Goal: Task Accomplishment & Management: Use online tool/utility

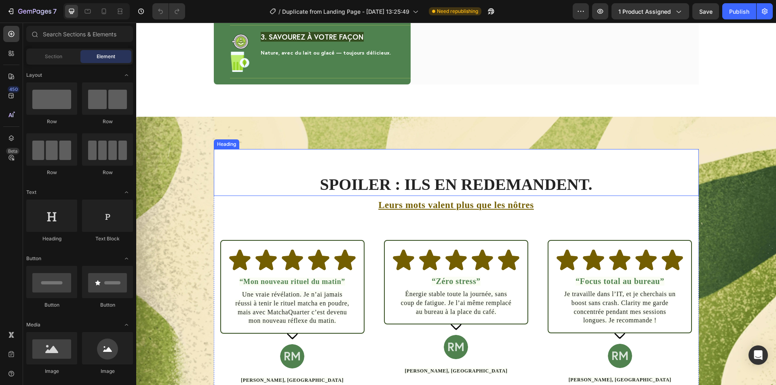
scroll to position [1454, 0]
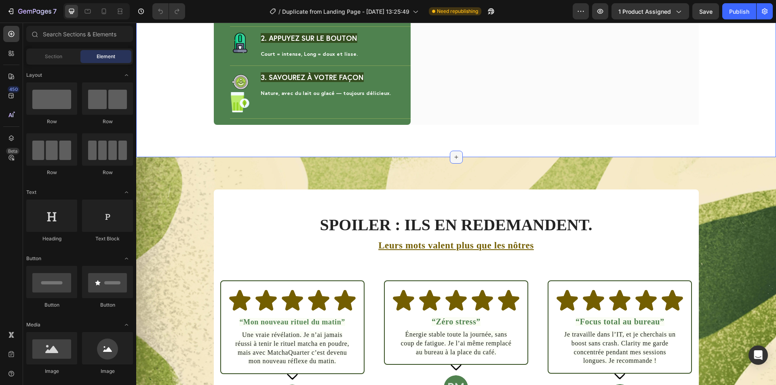
click at [453, 154] on icon at bounding box center [456, 157] width 6 height 6
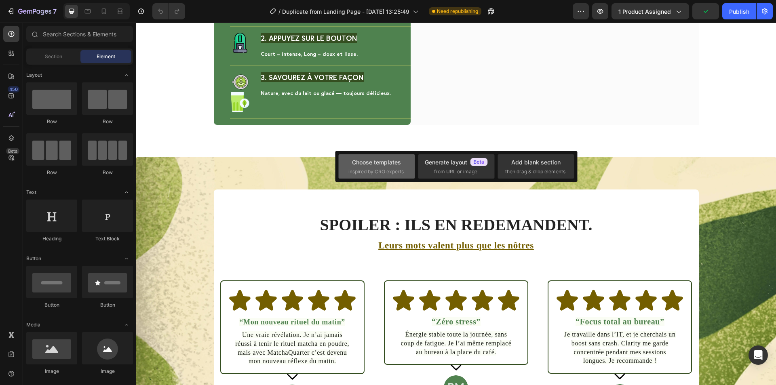
click at [384, 168] on span "inspired by CRO experts" at bounding box center [375, 171] width 55 height 7
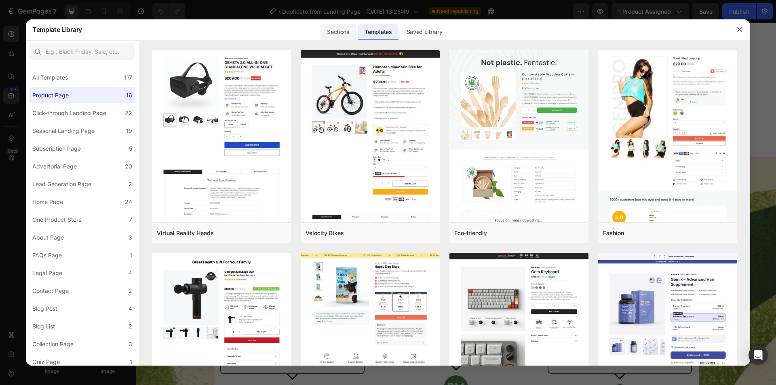
click at [336, 34] on div "Sections" at bounding box center [337, 32] width 35 height 16
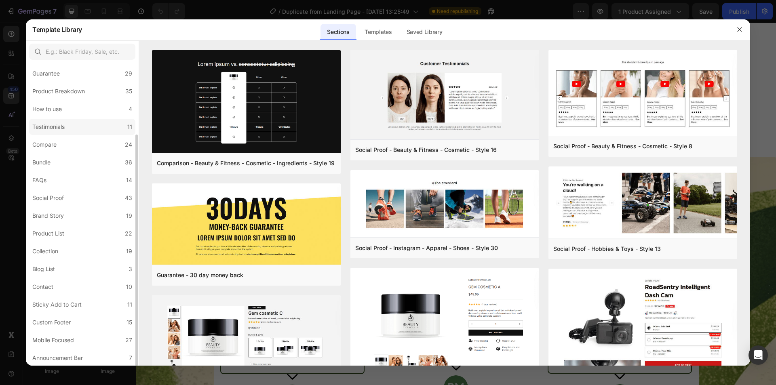
scroll to position [12, 0]
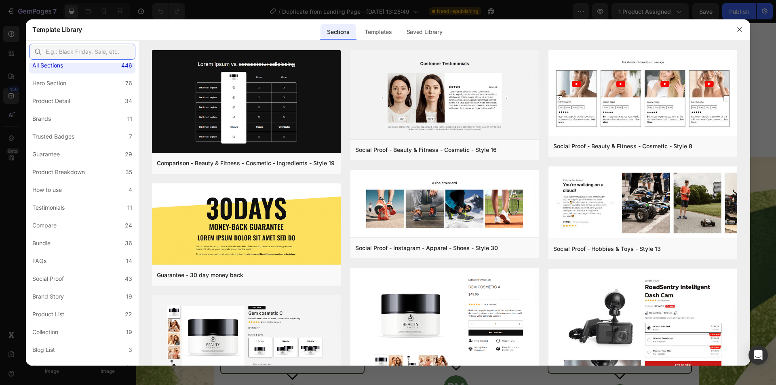
click at [79, 51] on input "text" at bounding box center [82, 52] width 106 height 16
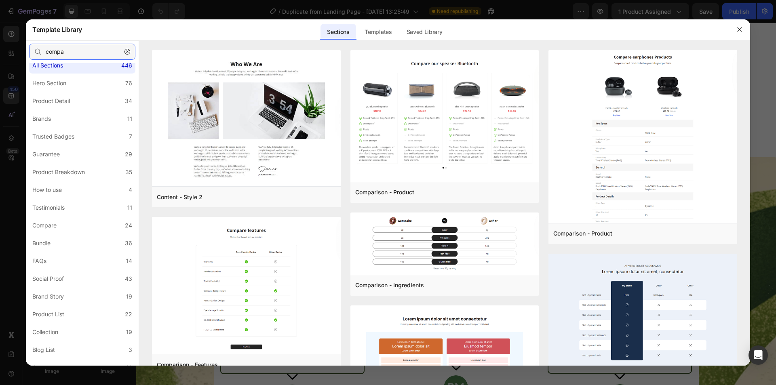
type input "compa"
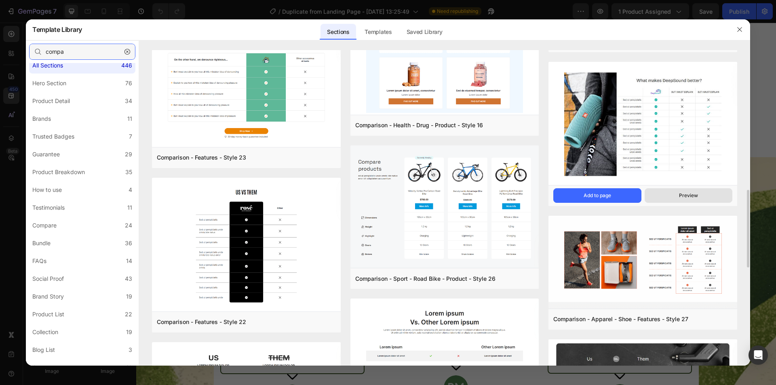
scroll to position [485, 0]
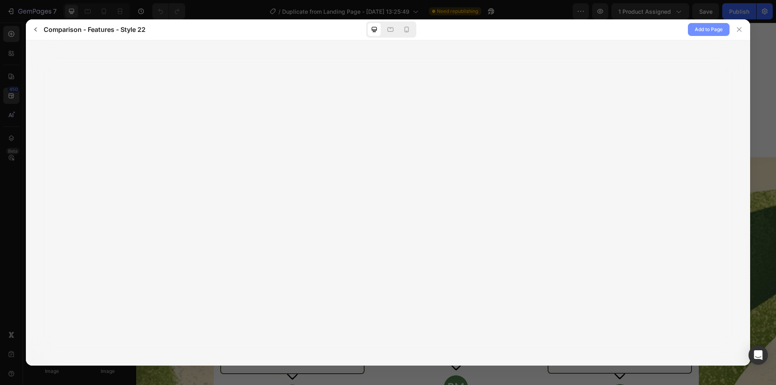
click at [716, 31] on span "Add to Page" at bounding box center [708, 30] width 28 height 10
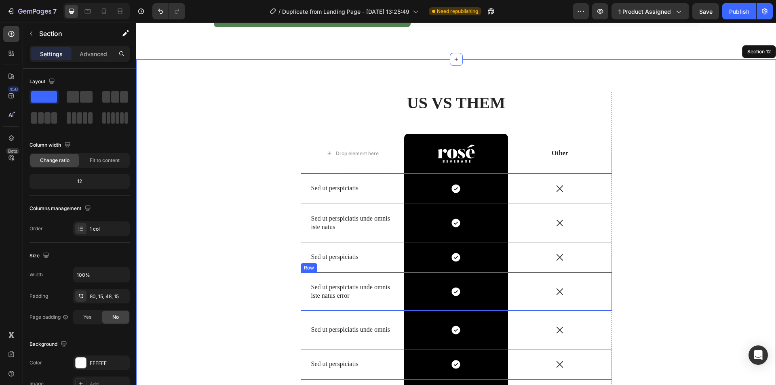
scroll to position [1529, 0]
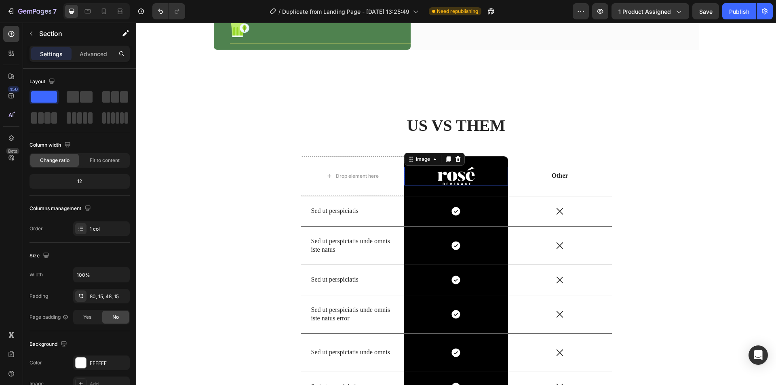
click at [475, 167] on div at bounding box center [456, 176] width 104 height 19
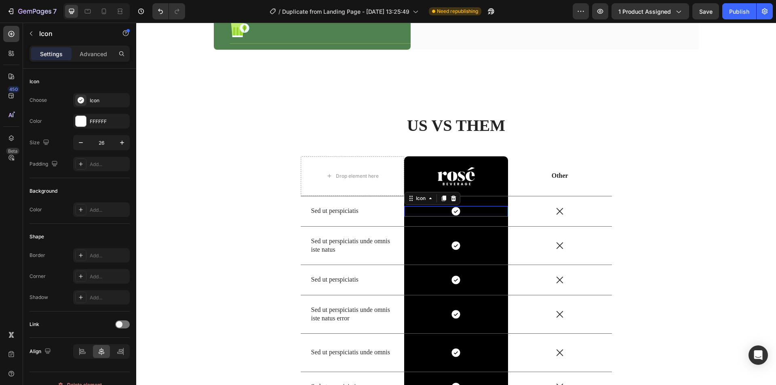
click at [468, 206] on div "Icon 0" at bounding box center [456, 211] width 104 height 11
click at [10, 139] on icon at bounding box center [11, 138] width 8 height 8
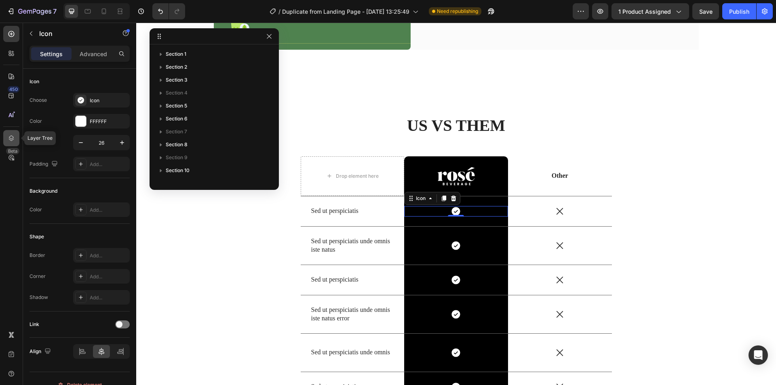
scroll to position [244, 0]
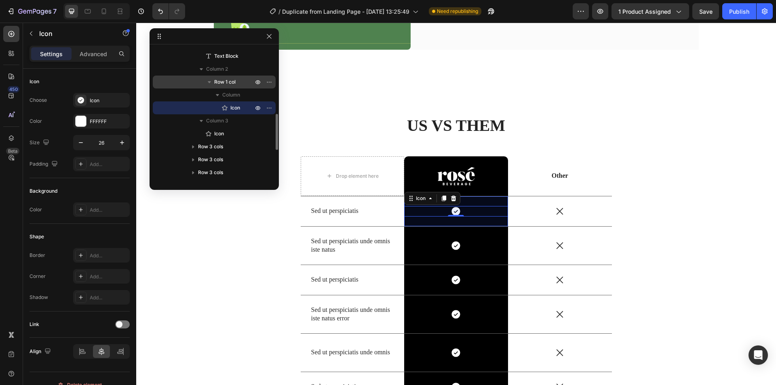
click at [221, 86] on div "Row 1 col" at bounding box center [214, 82] width 116 height 13
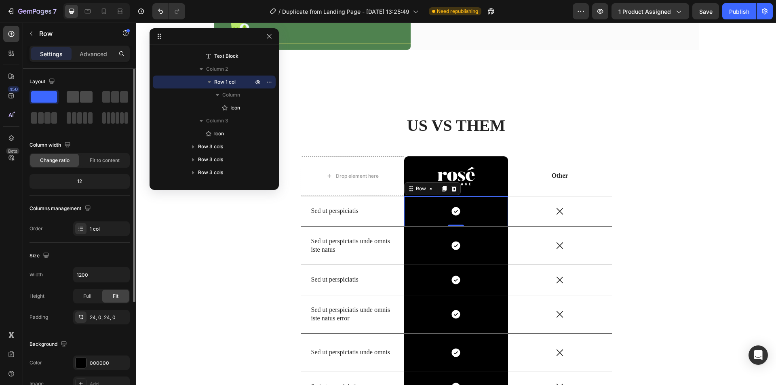
click at [80, 95] on div at bounding box center [80, 96] width 26 height 11
click at [9, 31] on icon at bounding box center [11, 34] width 8 height 8
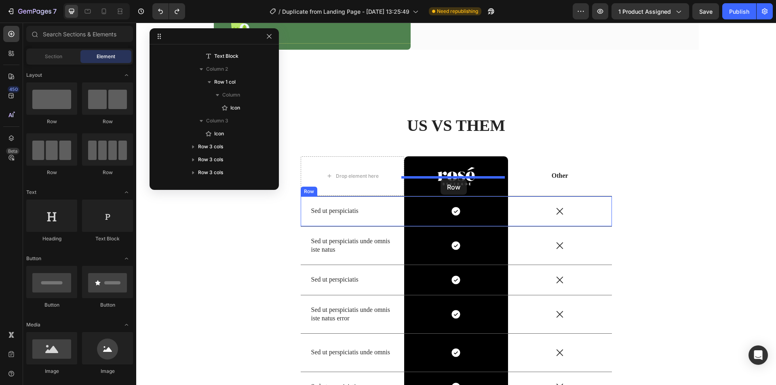
drag, startPoint x: 250, startPoint y: 130, endPoint x: 440, endPoint y: 179, distance: 196.0
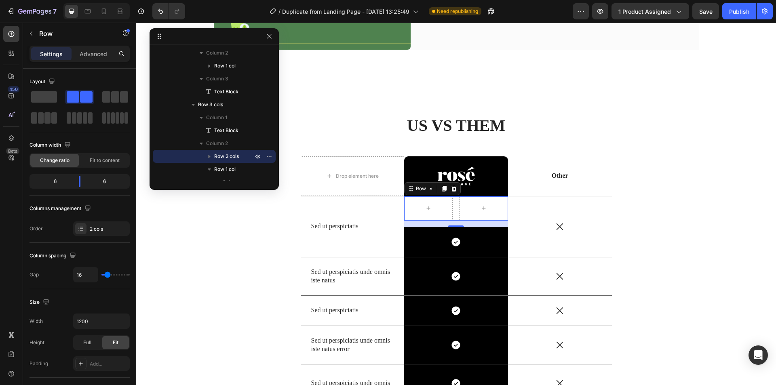
click at [471, 221] on div "16" at bounding box center [456, 224] width 104 height 6
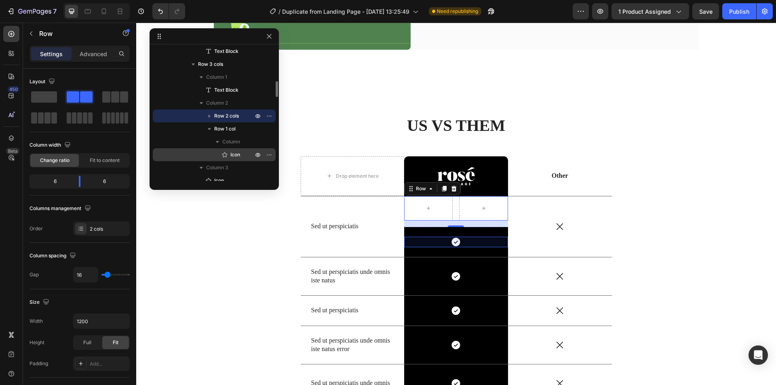
click at [231, 151] on span "Icon" at bounding box center [235, 155] width 10 height 8
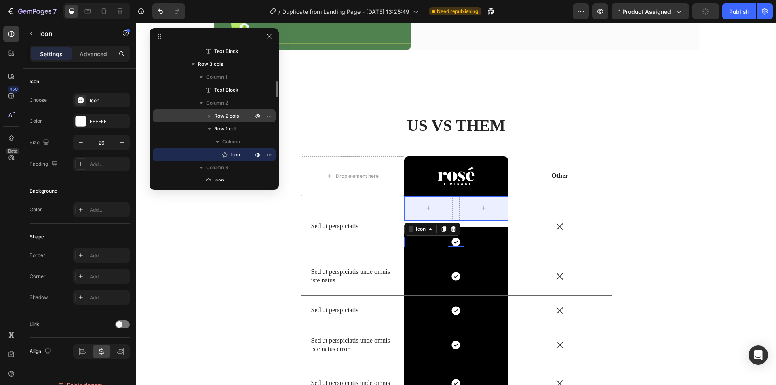
drag, startPoint x: 231, startPoint y: 151, endPoint x: 236, endPoint y: 119, distance: 32.7
click at [236, 119] on div "Row 2 cols Row 1 col Column Icon" at bounding box center [214, 135] width 123 height 52
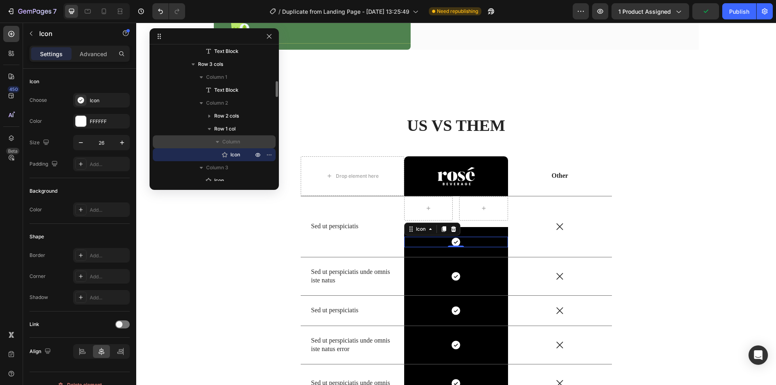
drag, startPoint x: 237, startPoint y: 151, endPoint x: 239, endPoint y: 136, distance: 15.1
click at [239, 136] on div "Column Icon" at bounding box center [214, 148] width 123 height 26
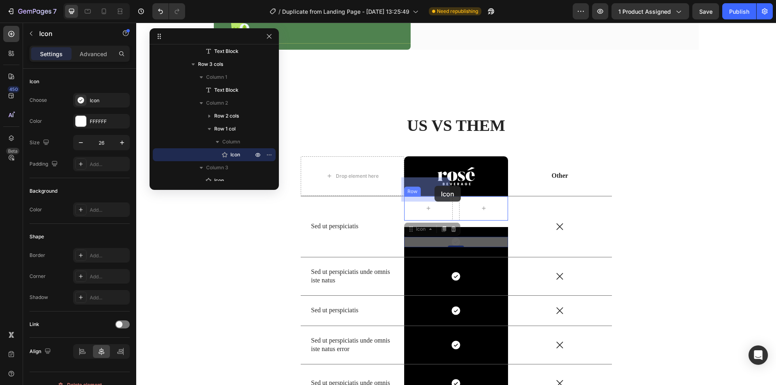
drag, startPoint x: 454, startPoint y: 222, endPoint x: 434, endPoint y: 186, distance: 40.8
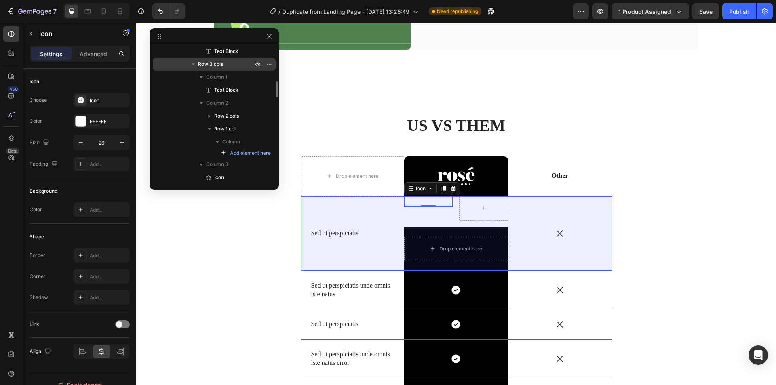
click at [211, 67] on span "Row 3 cols" at bounding box center [210, 64] width 25 height 8
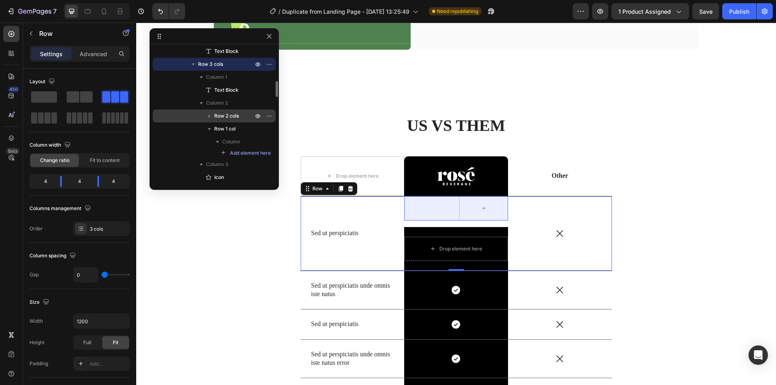
click at [224, 112] on span "Row 2 cols" at bounding box center [226, 116] width 25 height 8
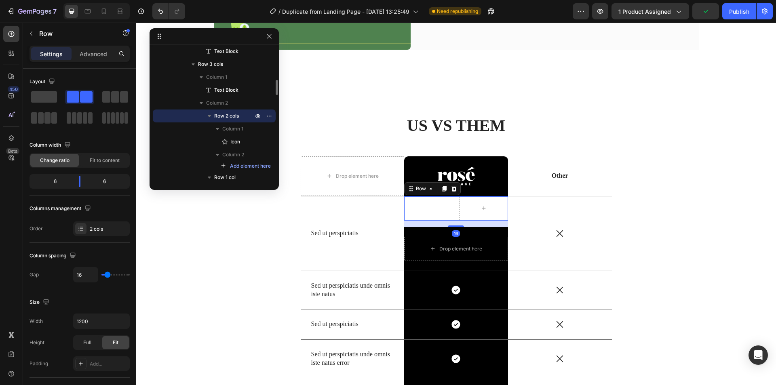
click at [224, 112] on span "Row 2 cols" at bounding box center [226, 116] width 25 height 8
click at [223, 97] on div "Column 2" at bounding box center [214, 103] width 116 height 13
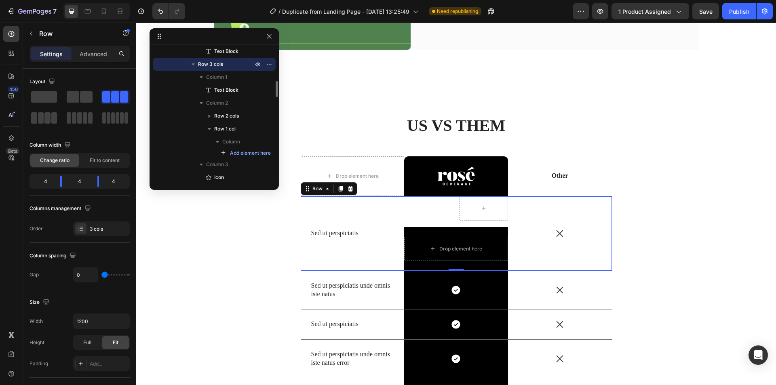
click at [212, 66] on span "Row 3 cols" at bounding box center [210, 64] width 25 height 8
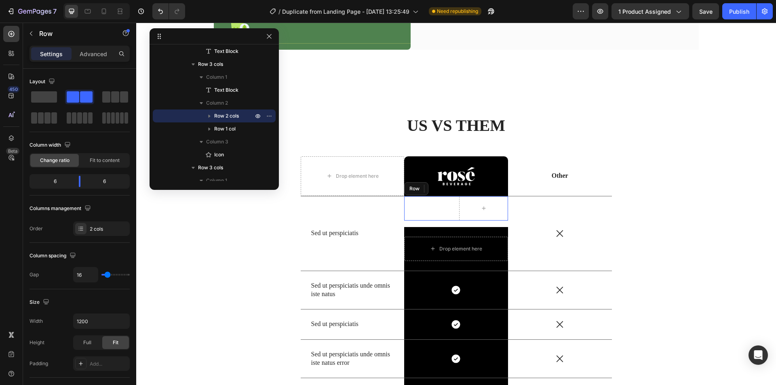
click at [437, 196] on div "Icon" at bounding box center [428, 208] width 48 height 24
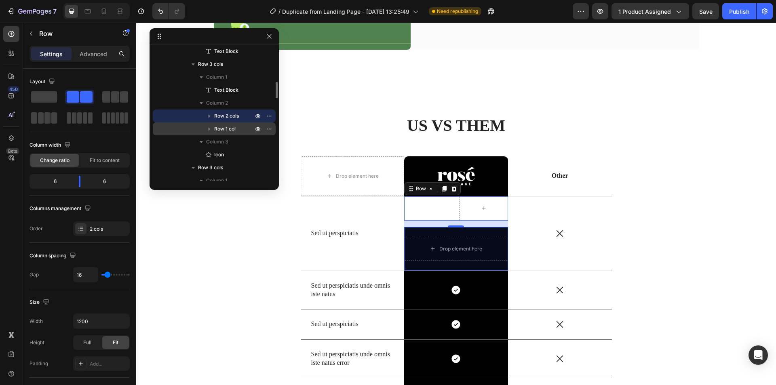
click at [233, 127] on span "Row 1 col" at bounding box center [224, 129] width 21 height 8
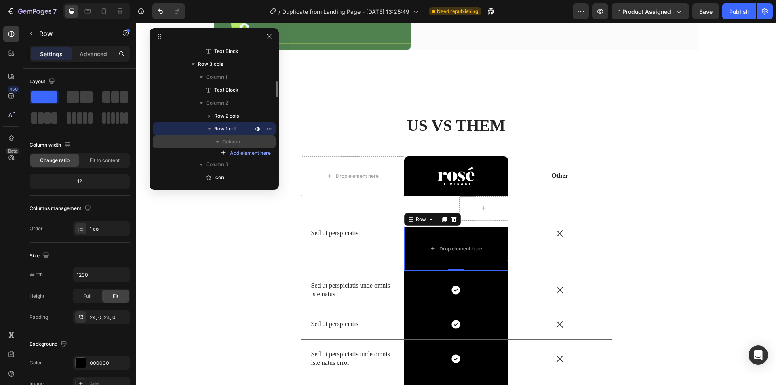
drag, startPoint x: 227, startPoint y: 115, endPoint x: 247, endPoint y: 147, distance: 37.9
click at [247, 147] on div "Row 2 cols Row 1 col Column Add element here" at bounding box center [214, 133] width 123 height 48
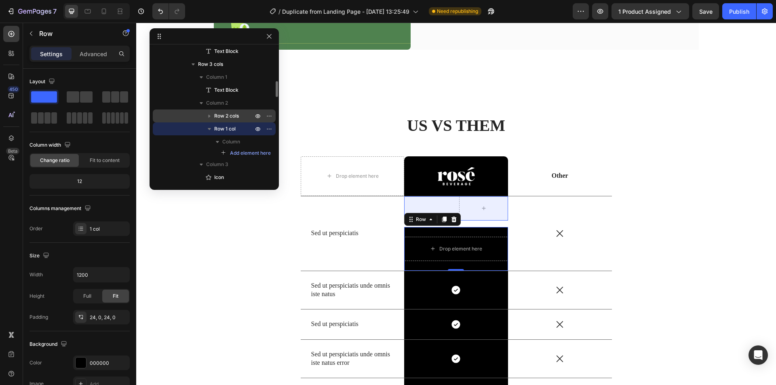
click at [220, 116] on span "Row 2 cols" at bounding box center [226, 116] width 25 height 8
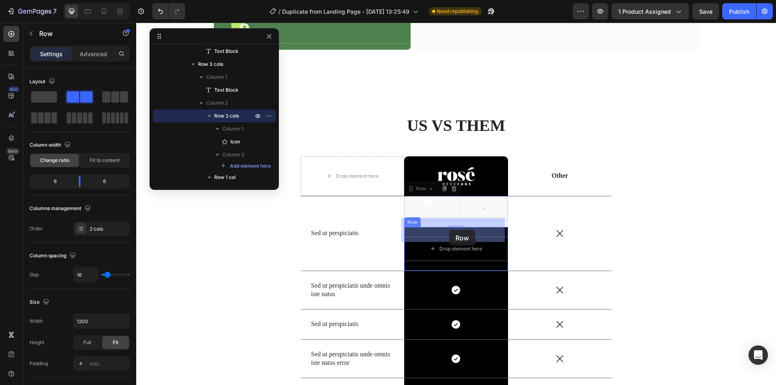
drag, startPoint x: 418, startPoint y: 170, endPoint x: 449, endPoint y: 230, distance: 67.0
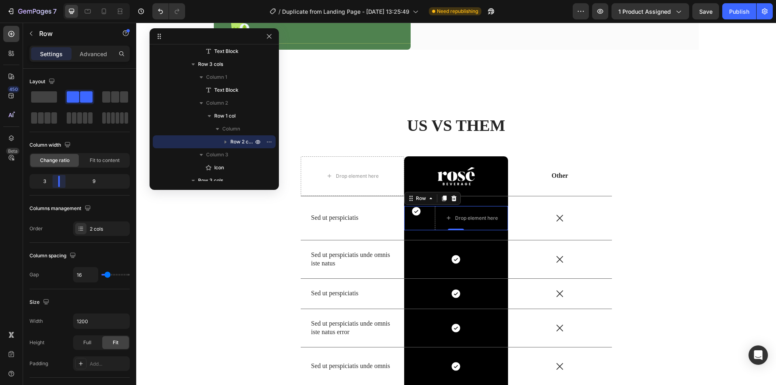
drag, startPoint x: 75, startPoint y: 182, endPoint x: 51, endPoint y: 183, distance: 23.8
click at [51, 0] on body "7 / Duplicate from Landing Page - [DATE] 13:25:49 Need republishing Preview 1 p…" at bounding box center [388, 0] width 776 height 0
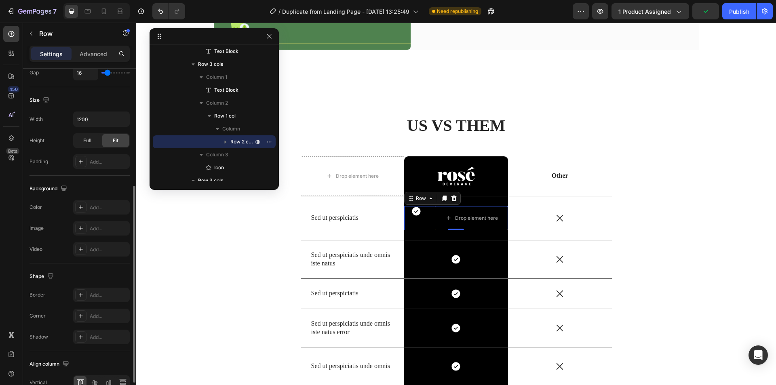
scroll to position [246, 0]
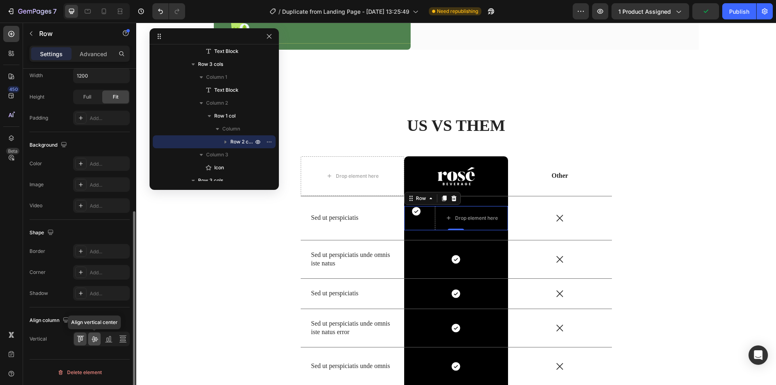
click at [89, 339] on div at bounding box center [94, 338] width 13 height 13
click at [12, 38] on div at bounding box center [11, 34] width 16 height 16
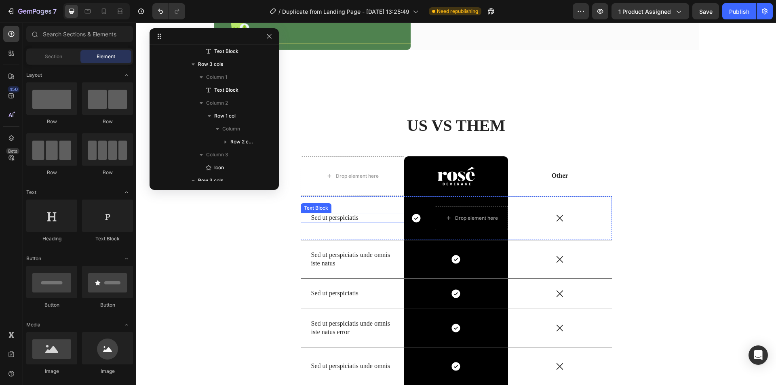
click at [343, 214] on p "Sed ut perspiciatis" at bounding box center [352, 218] width 83 height 8
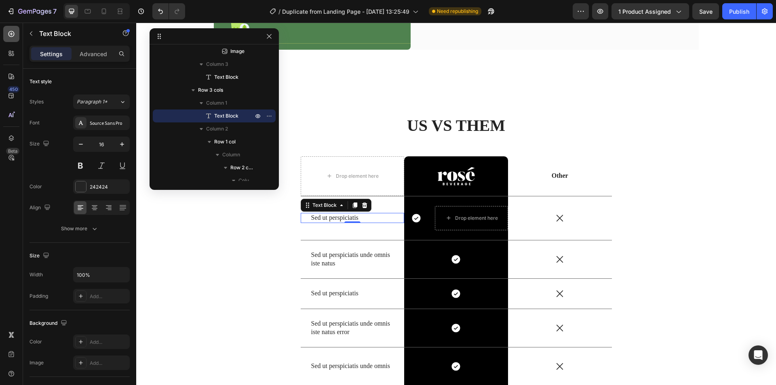
click at [15, 32] on div at bounding box center [11, 34] width 16 height 16
click at [315, 214] on p "Sed ut perspiciatis" at bounding box center [352, 218] width 83 height 8
click at [13, 29] on div at bounding box center [11, 34] width 16 height 16
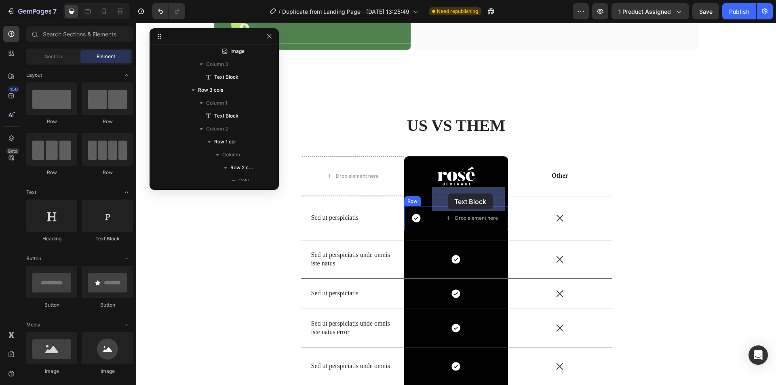
drag, startPoint x: 235, startPoint y: 236, endPoint x: 448, endPoint y: 193, distance: 216.3
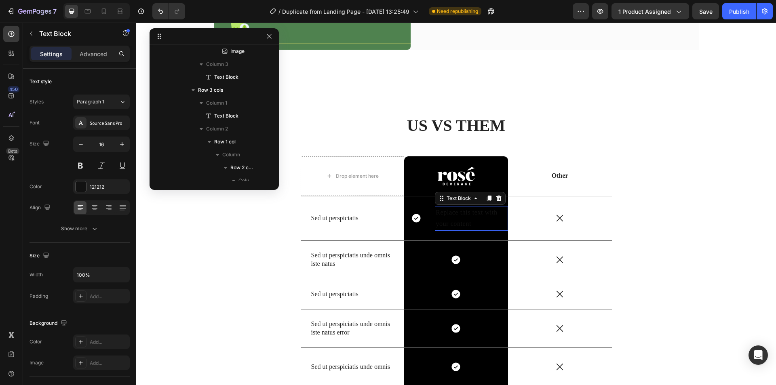
scroll to position [395, 0]
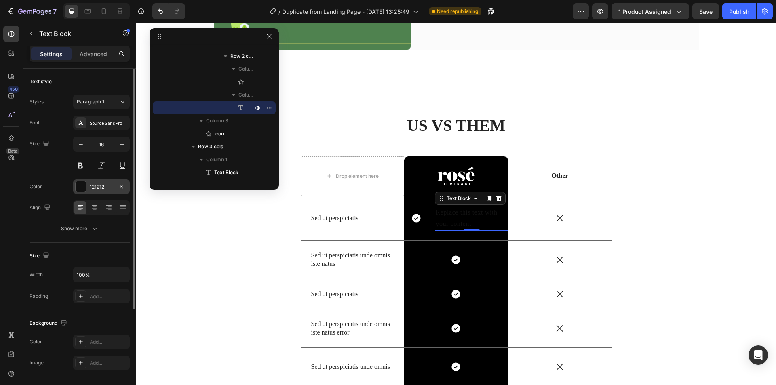
click at [78, 186] on div at bounding box center [81, 186] width 11 height 11
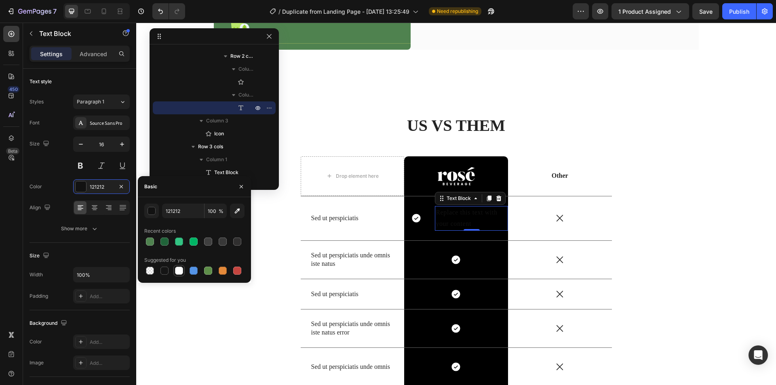
click at [177, 271] on div at bounding box center [179, 271] width 8 height 8
type input "FFFFFF"
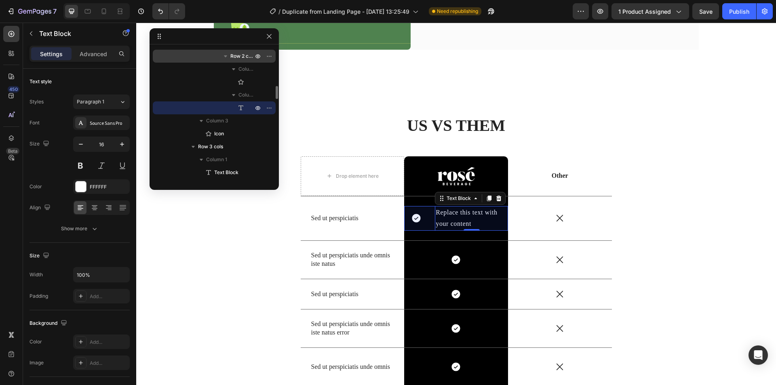
click at [240, 57] on span "Row 2 cols" at bounding box center [242, 56] width 24 height 8
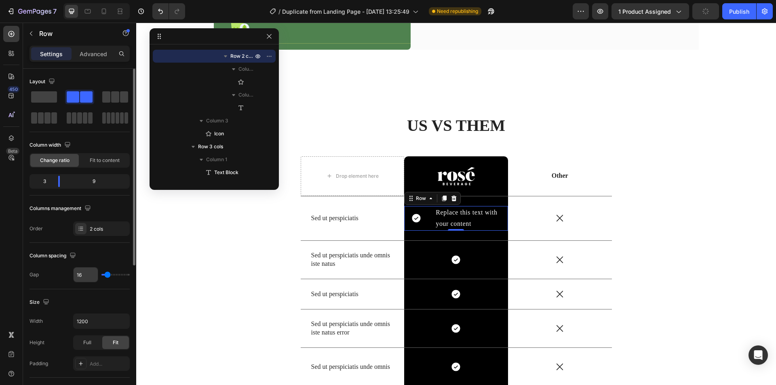
click at [82, 277] on input "16" at bounding box center [86, 274] width 24 height 15
type input "0"
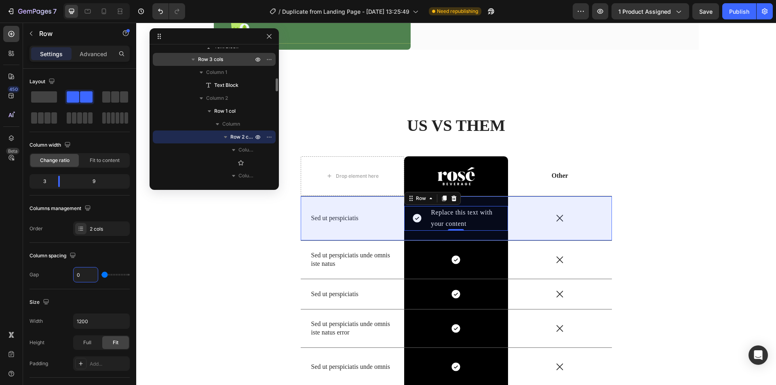
click at [203, 61] on span "Row 3 cols" at bounding box center [210, 59] width 25 height 8
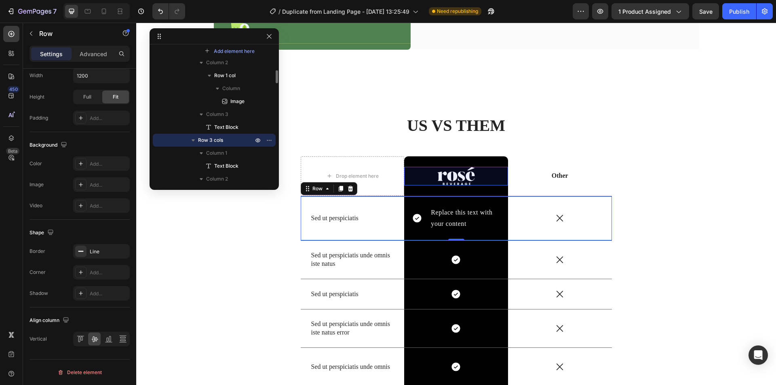
scroll to position [153, 0]
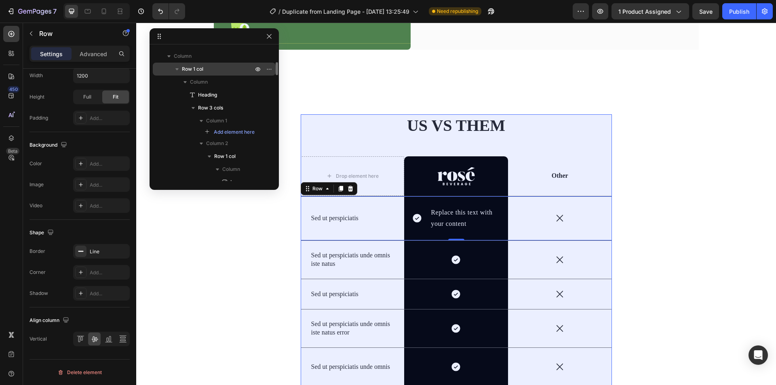
click at [200, 68] on span "Row 1 col" at bounding box center [192, 69] width 21 height 8
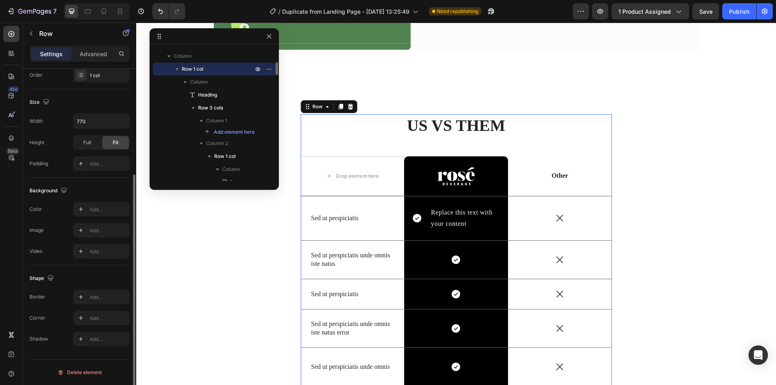
scroll to position [153, 0]
click at [105, 122] on input "770" at bounding box center [102, 121] width 56 height 15
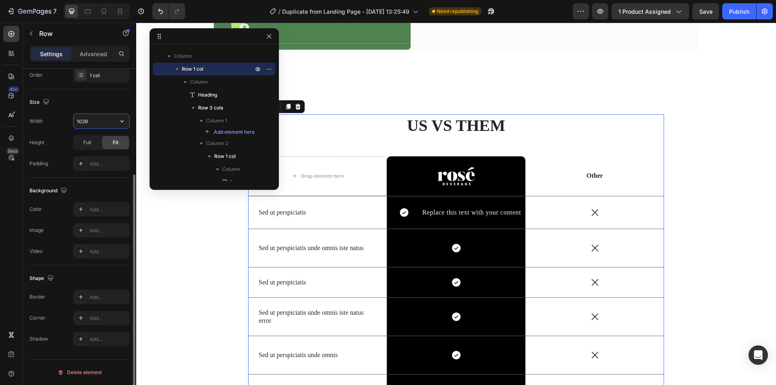
type input "1030"
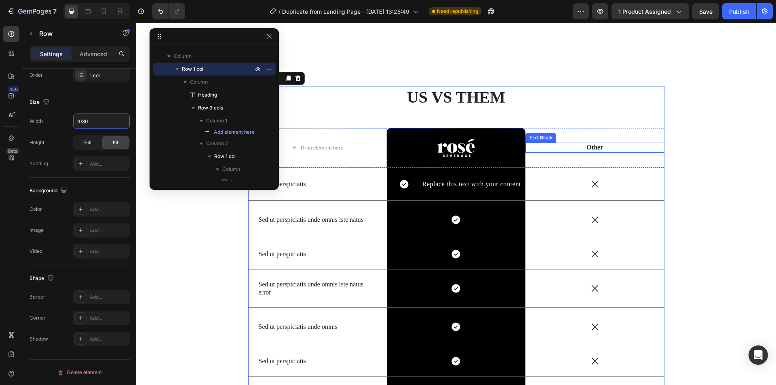
scroll to position [1570, 0]
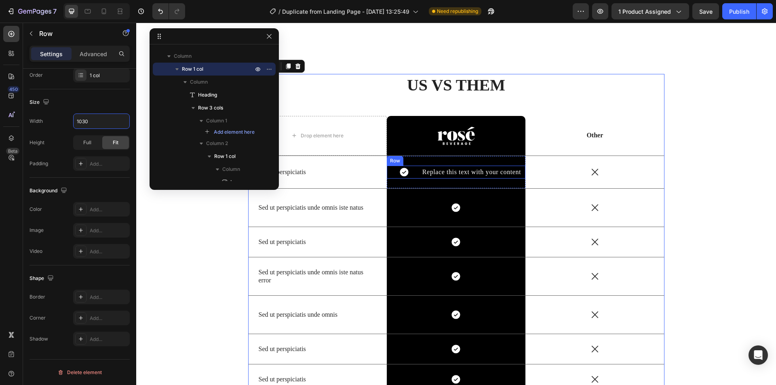
click at [416, 166] on div "Icon" at bounding box center [404, 172] width 35 height 13
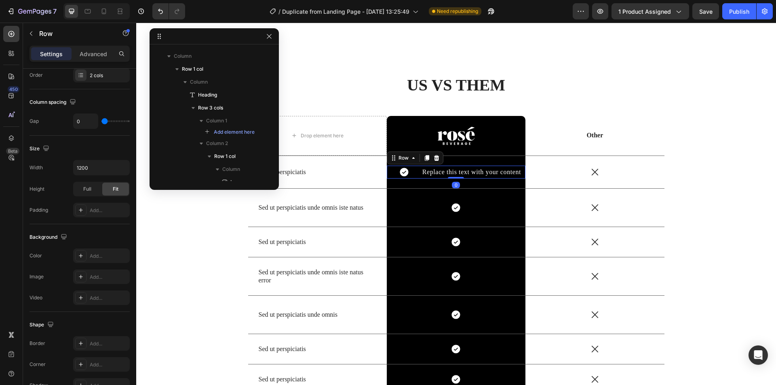
scroll to position [344, 0]
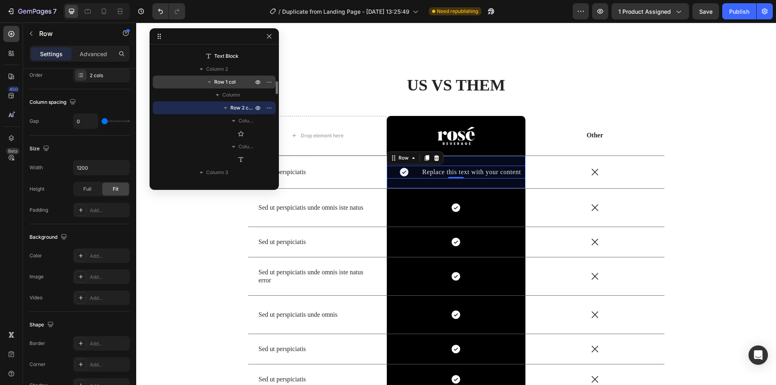
click at [235, 82] on span "Row 1 col" at bounding box center [224, 82] width 21 height 8
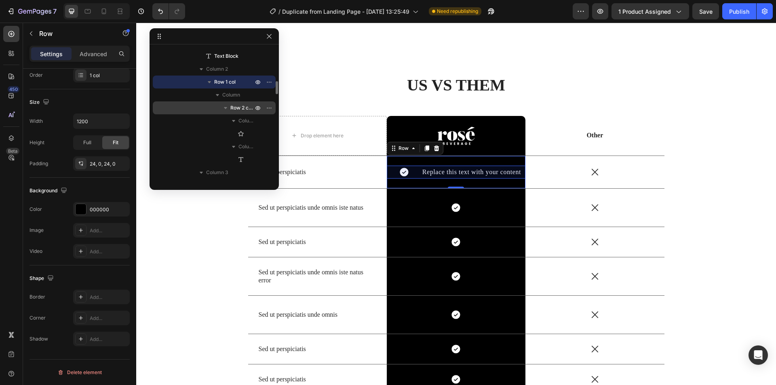
click at [234, 103] on div "Row 2 cols" at bounding box center [214, 107] width 116 height 13
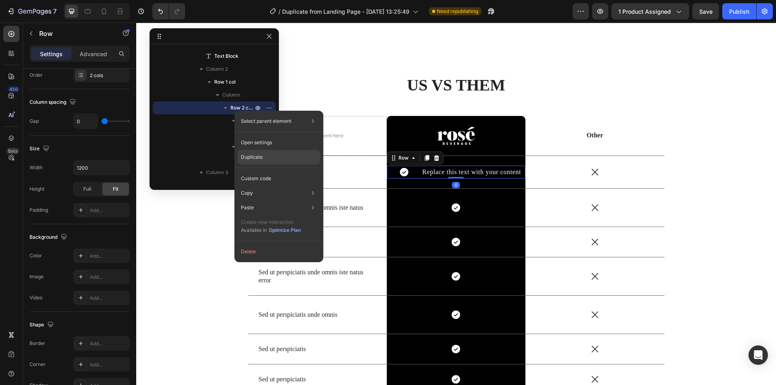
click at [255, 158] on p "Duplicate" at bounding box center [252, 156] width 22 height 7
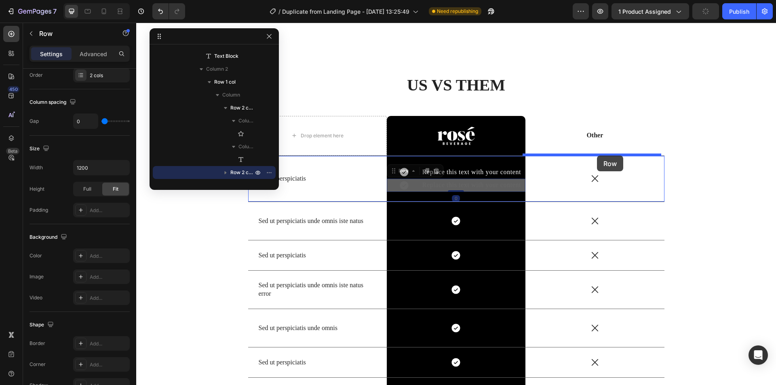
drag, startPoint x: 403, startPoint y: 152, endPoint x: 597, endPoint y: 156, distance: 193.5
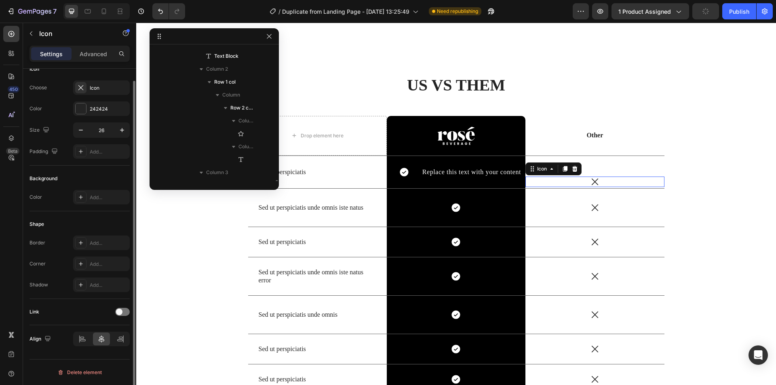
scroll to position [0, 0]
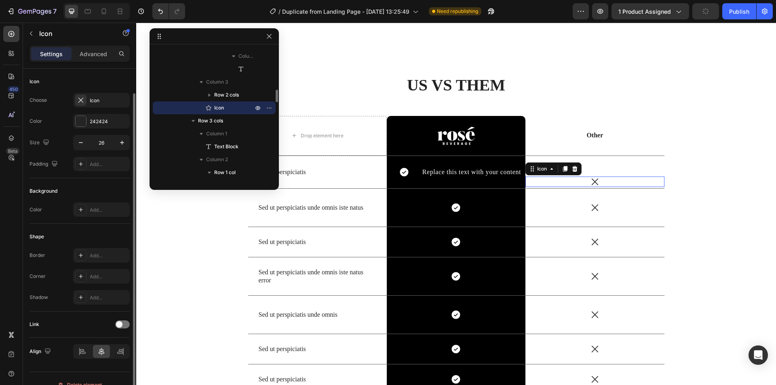
click at [601, 177] on div "Icon 0" at bounding box center [594, 182] width 139 height 11
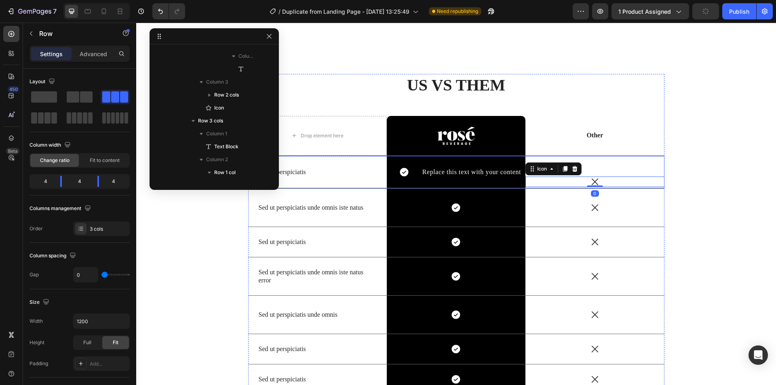
scroll to position [266, 0]
click at [589, 156] on div "Icon Replace this text with your content Text Block Row Icon 0" at bounding box center [594, 172] width 139 height 33
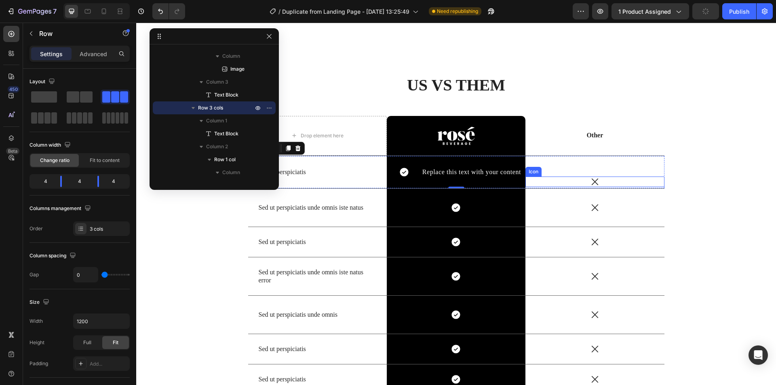
scroll to position [434, 0]
click at [589, 177] on icon at bounding box center [594, 182] width 11 height 11
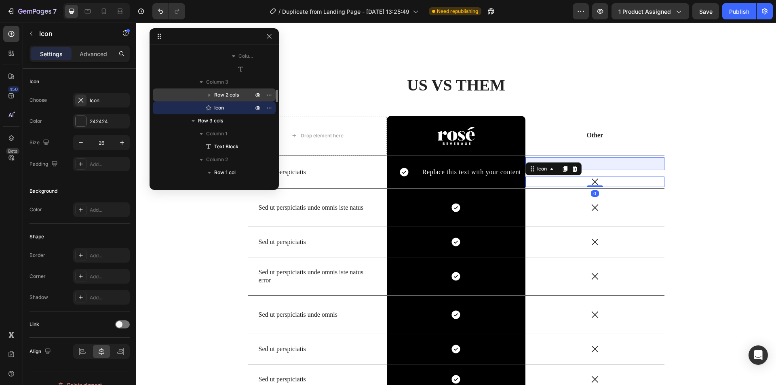
click at [221, 95] on span "Row 2 cols" at bounding box center [226, 95] width 25 height 8
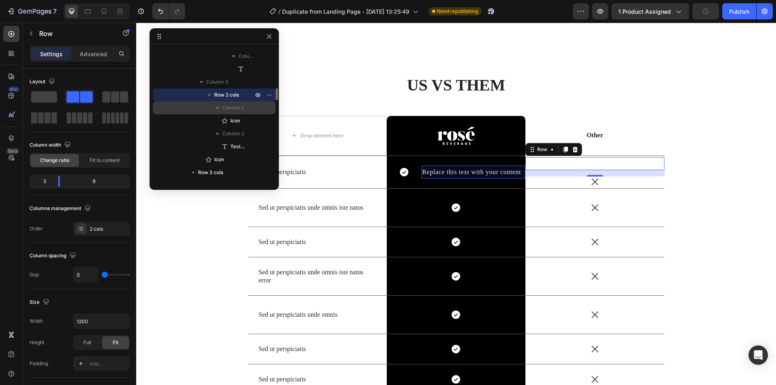
scroll to position [394, 0]
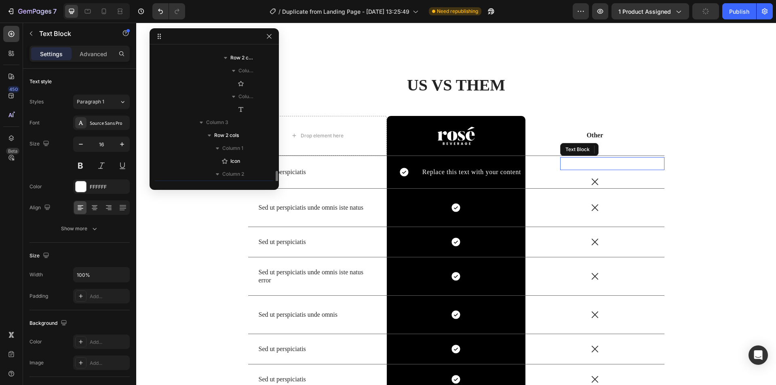
click at [578, 157] on div "Replace this text with your content" at bounding box center [612, 163] width 104 height 13
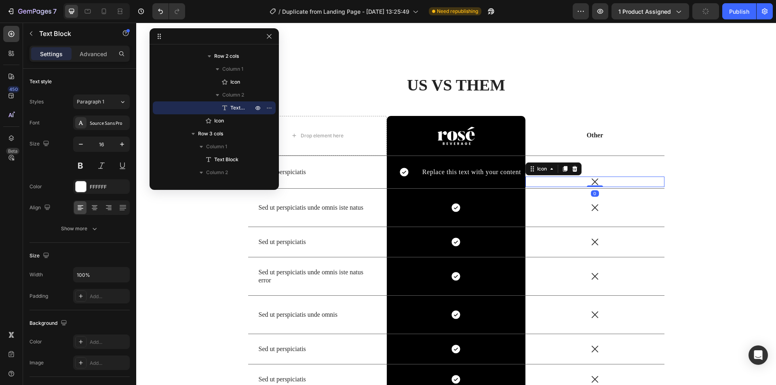
click at [597, 177] on div "Icon 0" at bounding box center [594, 182] width 139 height 11
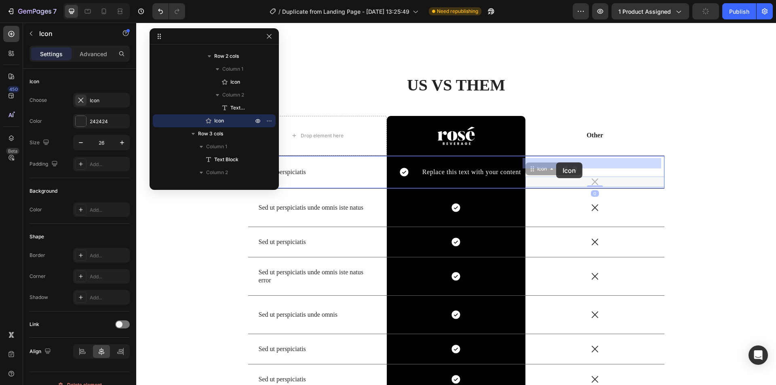
drag, startPoint x: 538, startPoint y: 149, endPoint x: 556, endPoint y: 162, distance: 22.0
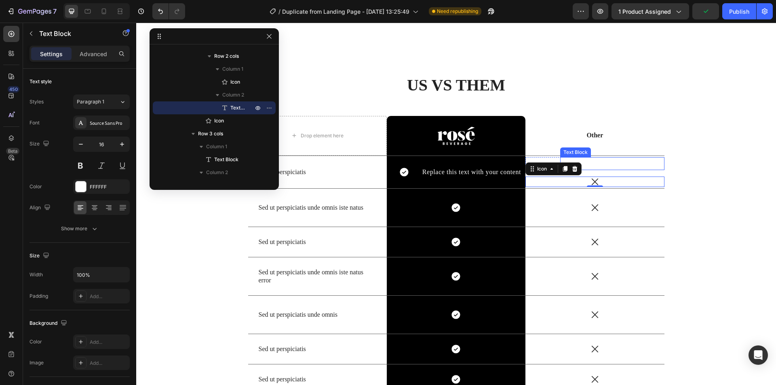
click at [605, 157] on div "Replace this text with your content" at bounding box center [612, 163] width 104 height 13
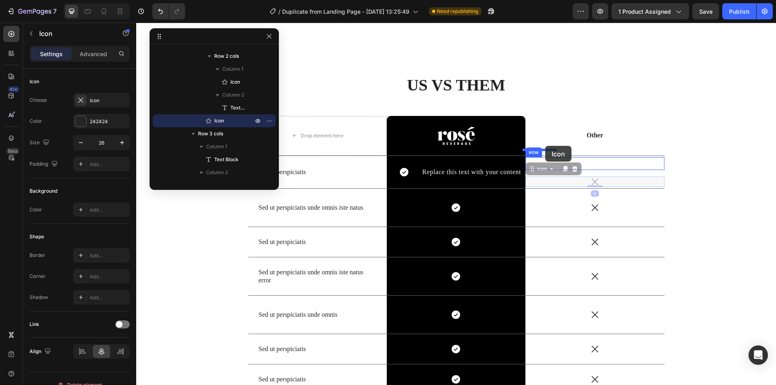
drag, startPoint x: 590, startPoint y: 162, endPoint x: 545, endPoint y: 146, distance: 47.8
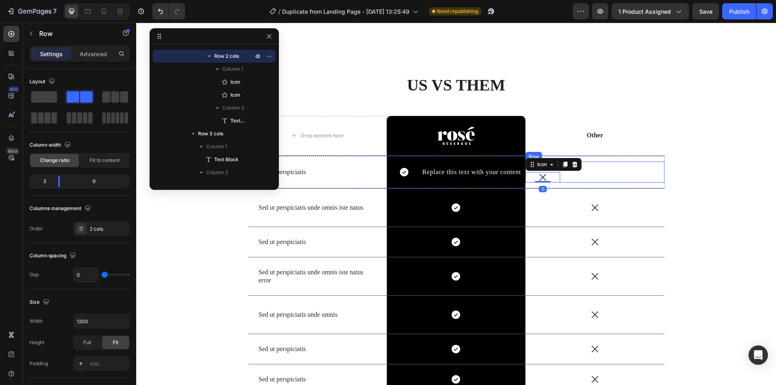
click at [591, 162] on div "Icon Icon 0 Replace this text with your content Text Block Row" at bounding box center [594, 172] width 139 height 21
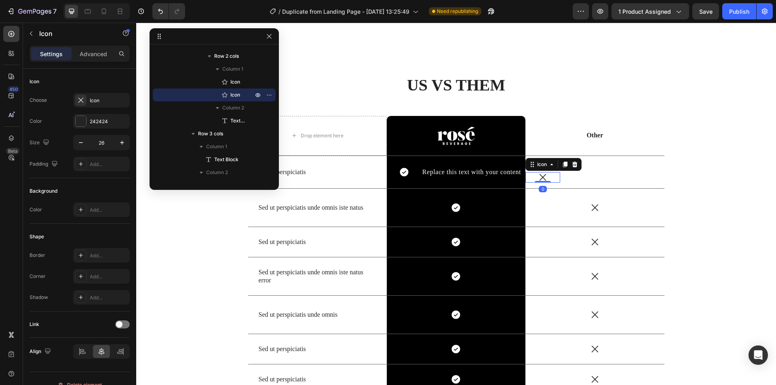
click at [553, 172] on div "Icon 0" at bounding box center [542, 177] width 35 height 11
click at [604, 166] on div "Replace this text with your content" at bounding box center [612, 172] width 104 height 13
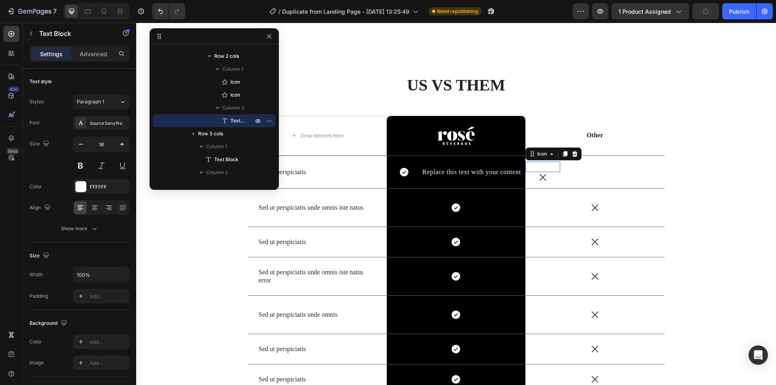
click at [542, 162] on icon at bounding box center [542, 166] width 8 height 8
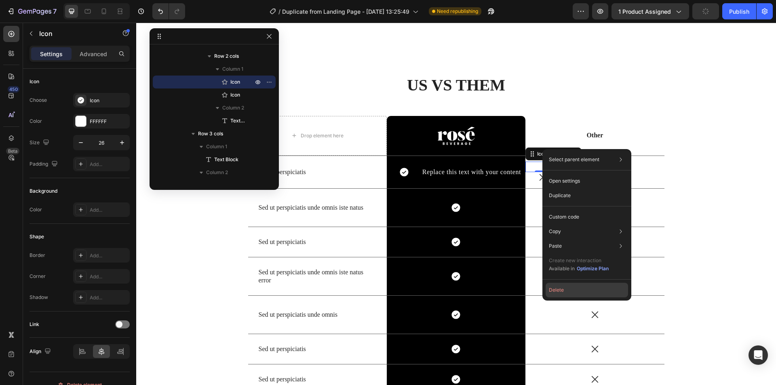
click at [565, 286] on button "Delete" at bounding box center [586, 290] width 82 height 15
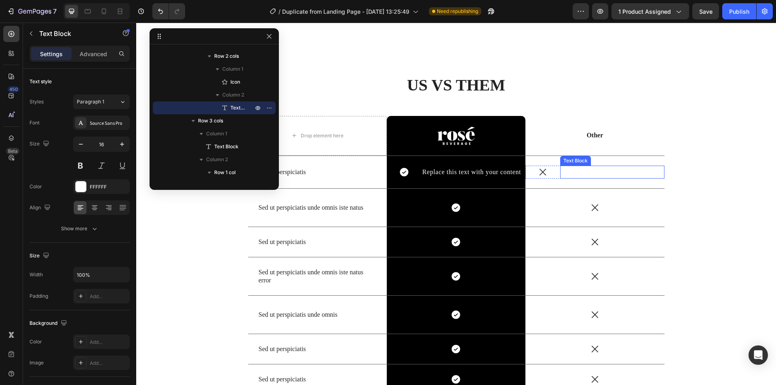
click at [578, 166] on div "Replace this text with your content" at bounding box center [612, 172] width 104 height 13
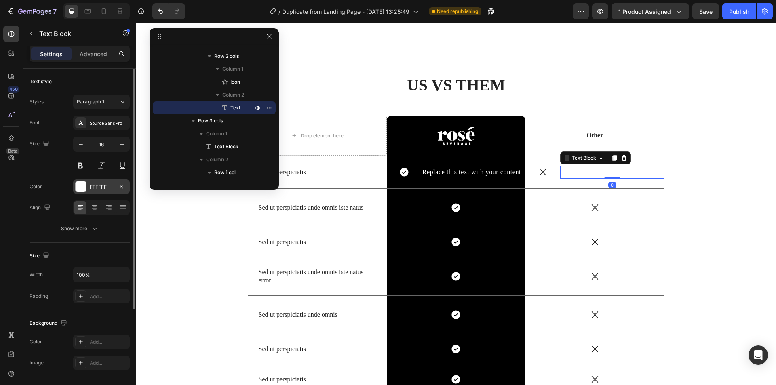
click at [84, 188] on div at bounding box center [81, 186] width 11 height 11
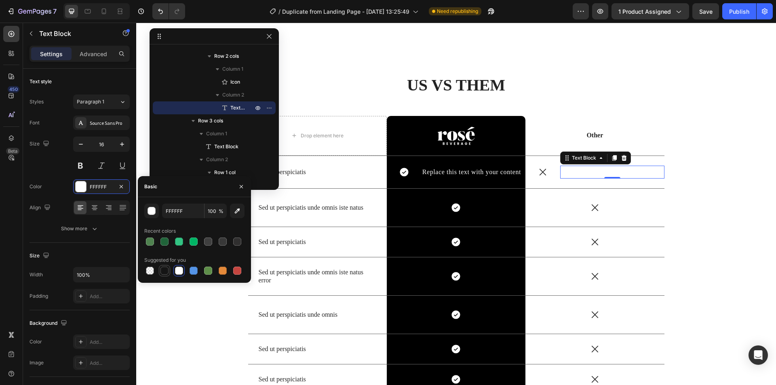
click at [160, 270] on div at bounding box center [165, 271] width 10 height 10
type input "151515"
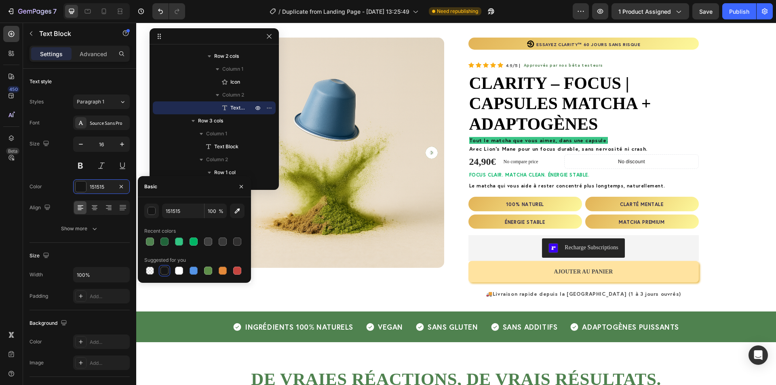
scroll to position [0, 0]
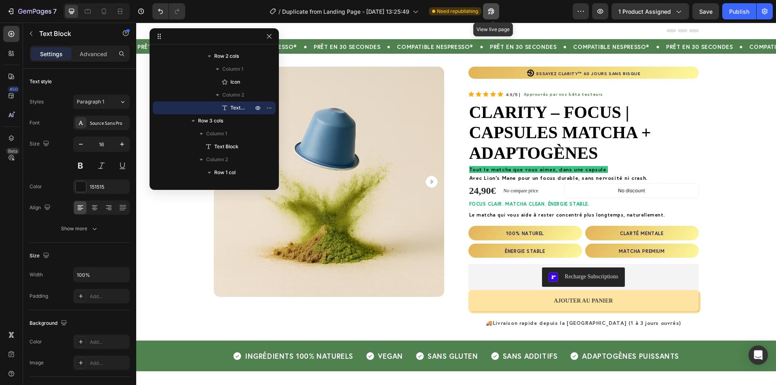
click at [492, 12] on icon "button" at bounding box center [491, 11] width 8 height 8
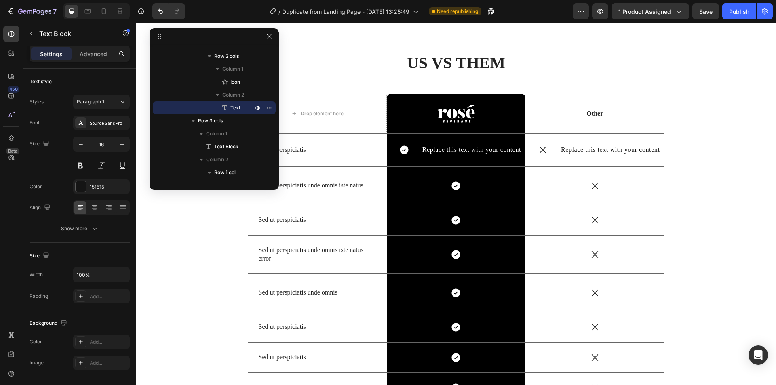
scroll to position [1575, 0]
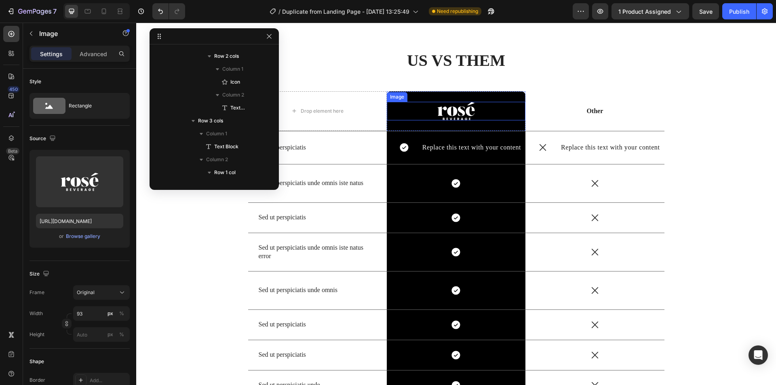
click at [468, 115] on img at bounding box center [456, 111] width 38 height 19
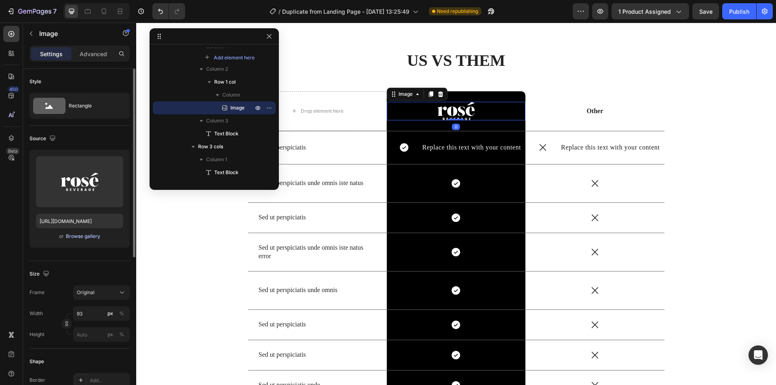
click at [86, 234] on div "Browse gallery" at bounding box center [83, 236] width 34 height 7
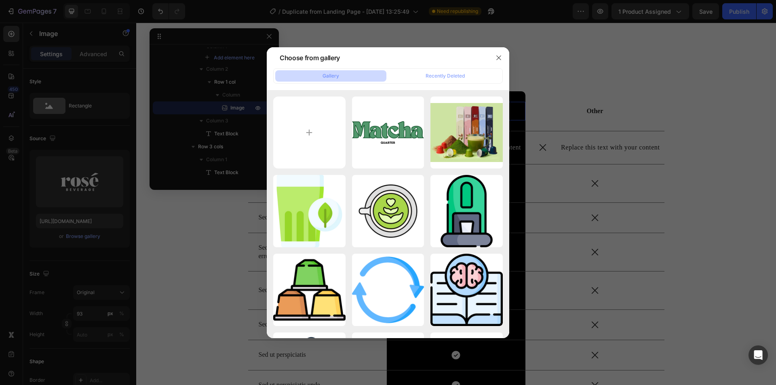
type input "C:\fakepath\Fichier_2-removebg-preview.png"
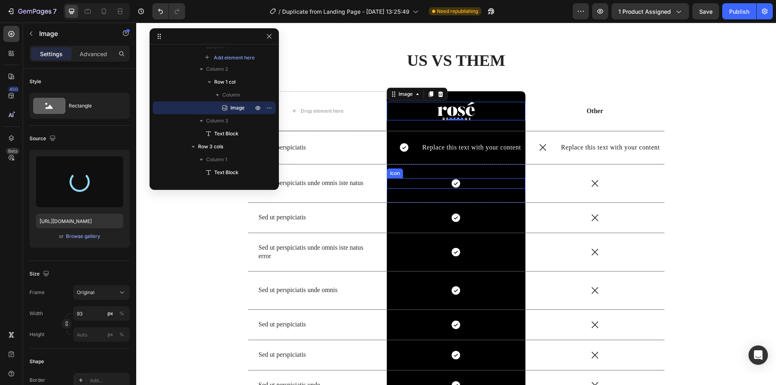
type input "[URL][DOMAIN_NAME]"
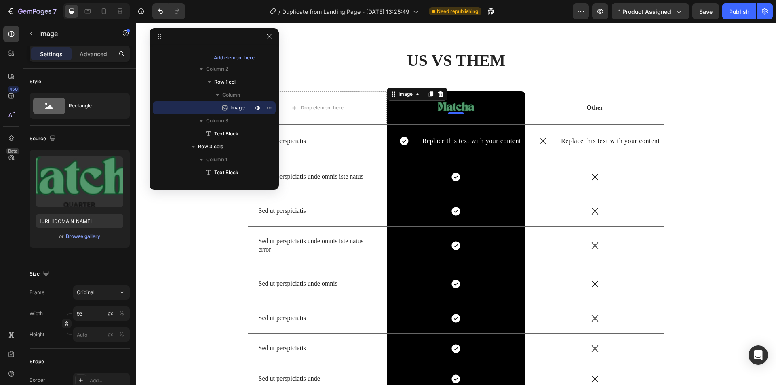
click at [452, 120] on div "0" at bounding box center [456, 120] width 8 height 6
click at [465, 111] on img at bounding box center [456, 108] width 38 height 12
click at [92, 313] on input "93" at bounding box center [101, 313] width 57 height 15
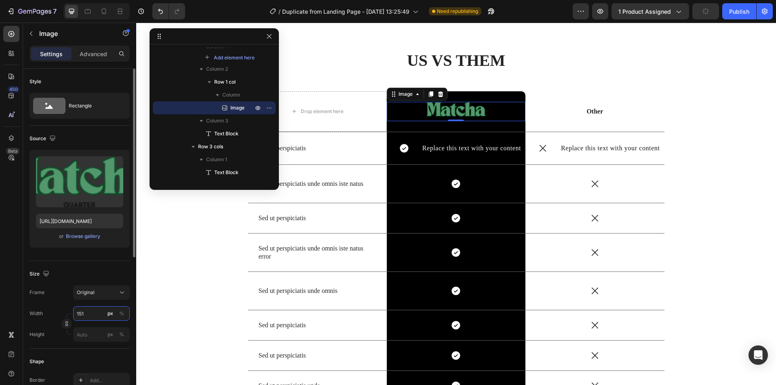
type input "152"
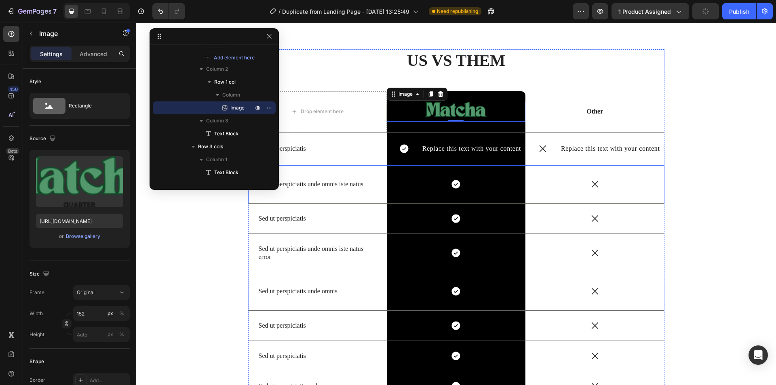
click at [652, 172] on div "Icon" at bounding box center [594, 184] width 139 height 38
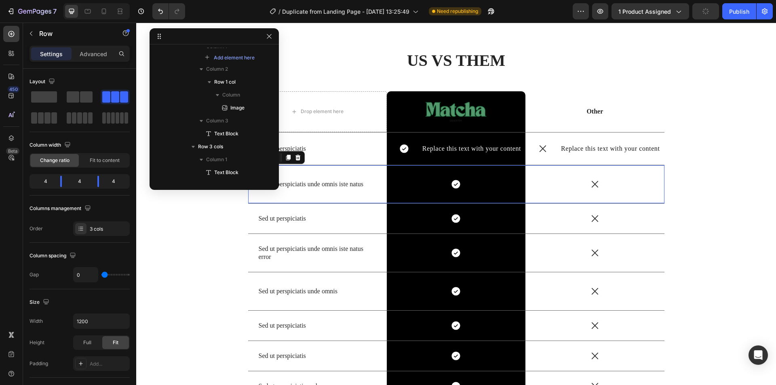
scroll to position [486, 0]
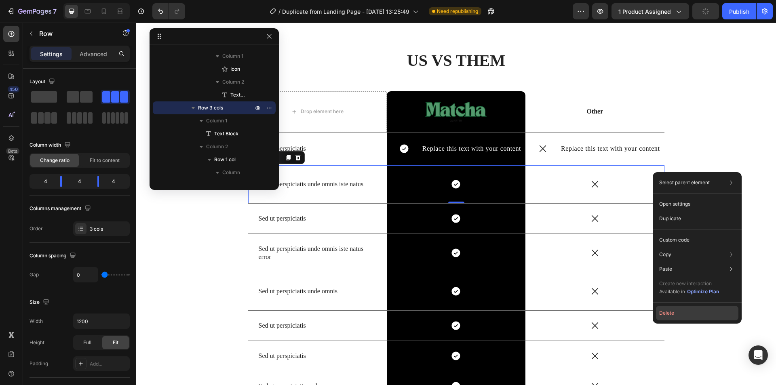
click at [679, 309] on button "Delete" at bounding box center [697, 313] width 82 height 15
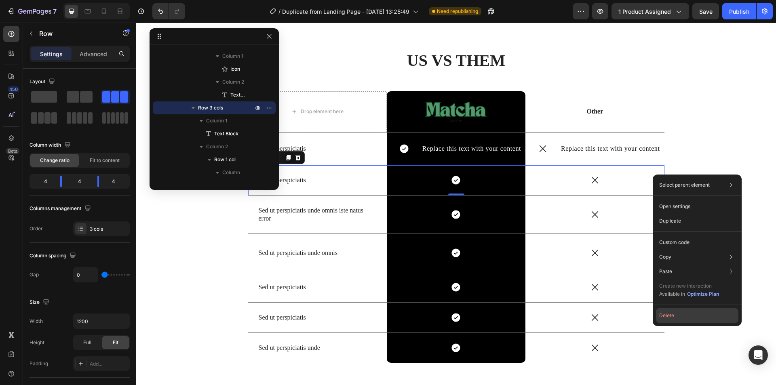
click at [686, 312] on button "Delete" at bounding box center [697, 315] width 82 height 15
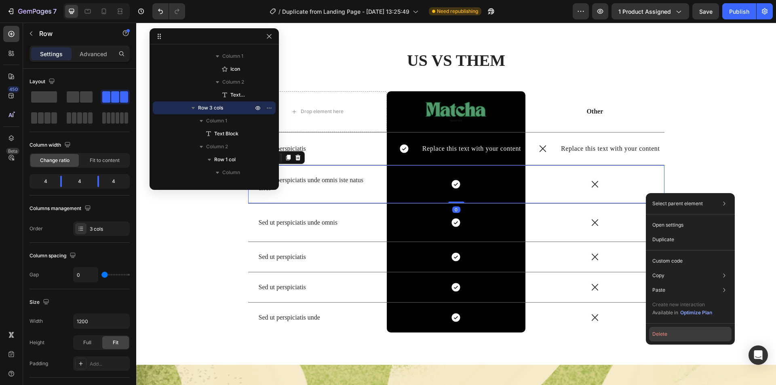
click at [674, 337] on button "Delete" at bounding box center [690, 334] width 82 height 15
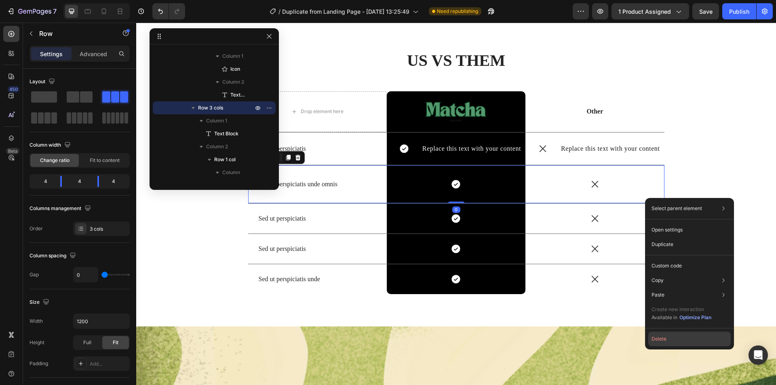
click at [666, 336] on button "Delete" at bounding box center [689, 339] width 82 height 15
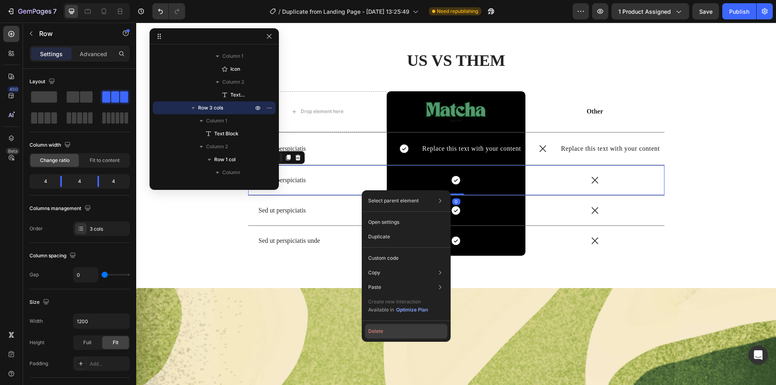
click at [387, 330] on button "Delete" at bounding box center [406, 331] width 82 height 15
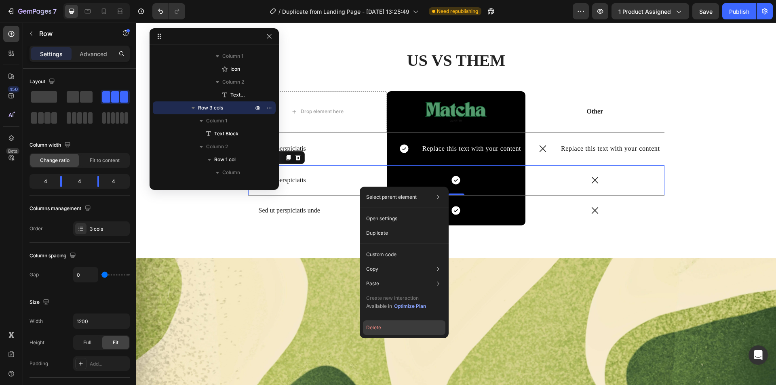
click at [376, 323] on button "Delete" at bounding box center [404, 327] width 82 height 15
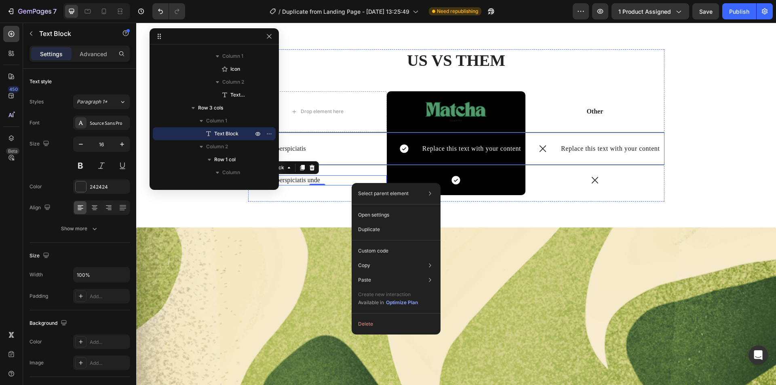
click at [542, 159] on div "Icon Replace this text with your content Text Block Row" at bounding box center [594, 148] width 139 height 33
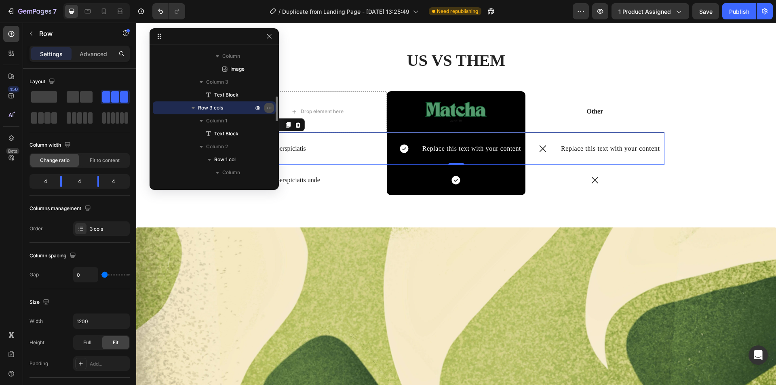
click at [270, 109] on icon "button" at bounding box center [269, 108] width 6 height 6
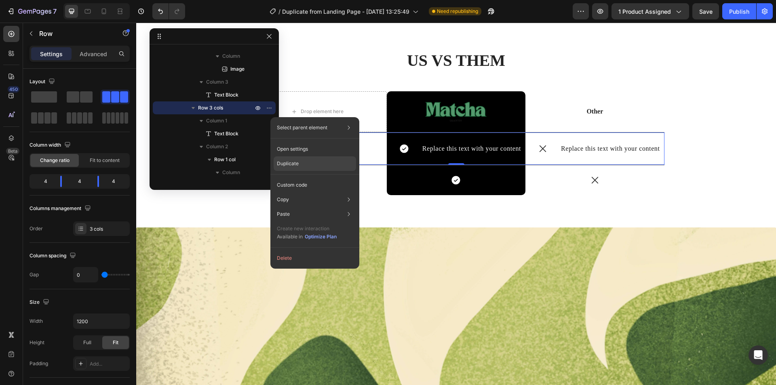
click at [290, 162] on p "Duplicate" at bounding box center [288, 163] width 22 height 7
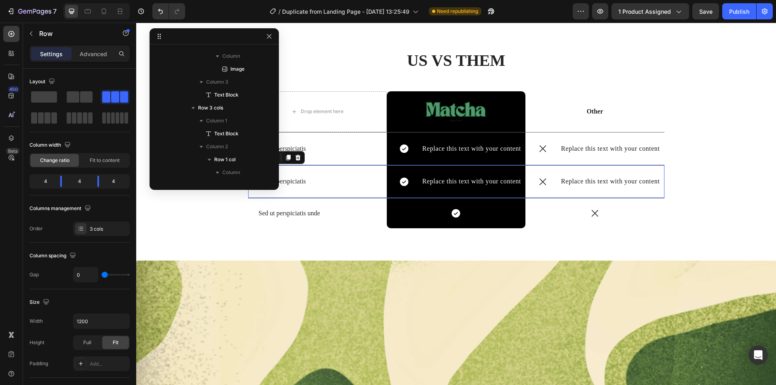
scroll to position [486, 0]
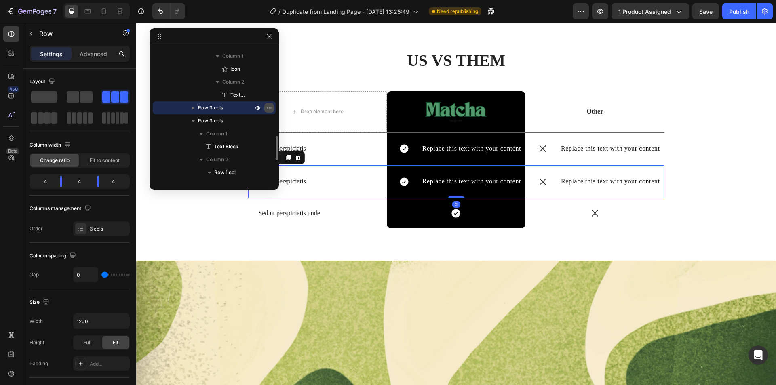
click at [266, 108] on icon "button" at bounding box center [269, 108] width 6 height 6
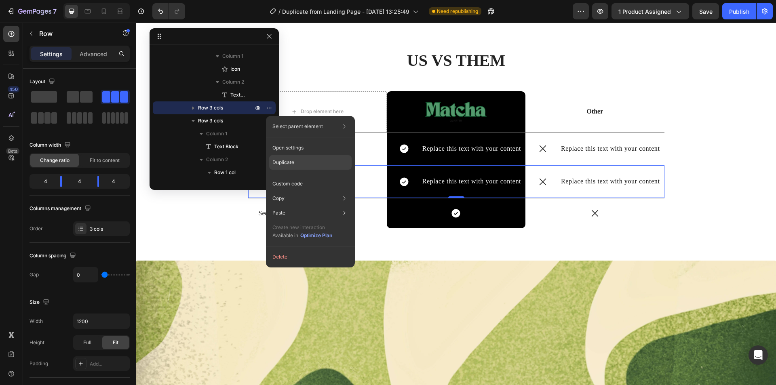
click at [282, 165] on p "Duplicate" at bounding box center [283, 162] width 22 height 7
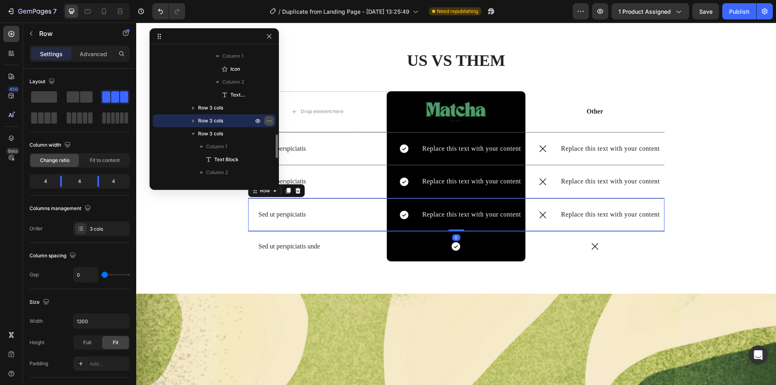
click at [268, 116] on button "button" at bounding box center [269, 121] width 10 height 10
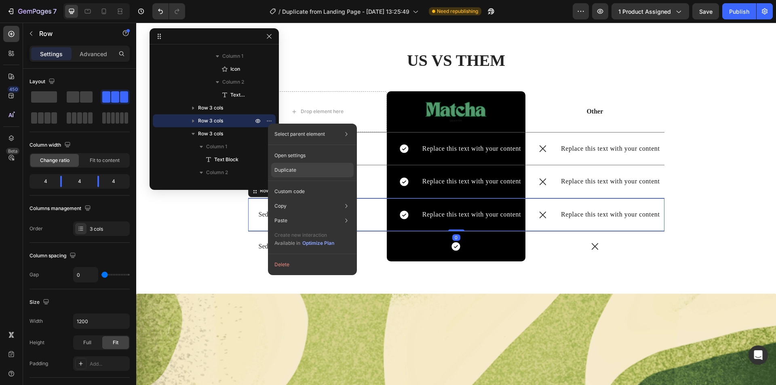
drag, startPoint x: 285, startPoint y: 167, endPoint x: 148, endPoint y: 134, distance: 141.3
click at [285, 167] on p "Duplicate" at bounding box center [285, 169] width 22 height 7
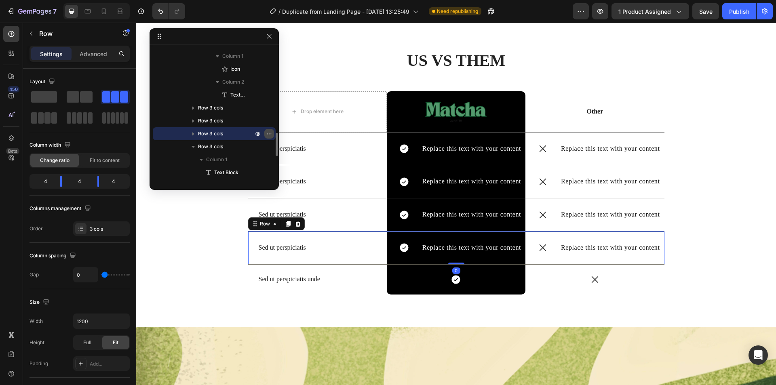
click at [271, 134] on icon "button" at bounding box center [270, 133] width 1 height 1
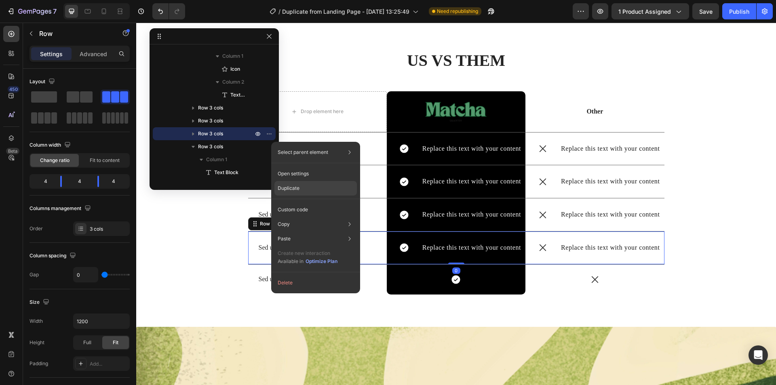
drag, startPoint x: 289, startPoint y: 188, endPoint x: 150, endPoint y: 153, distance: 143.6
click at [289, 188] on p "Duplicate" at bounding box center [288, 188] width 22 height 7
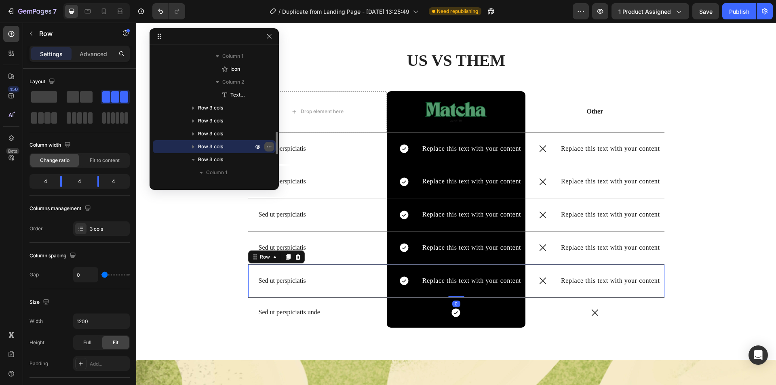
click at [267, 147] on icon "button" at bounding box center [267, 146] width 1 height 1
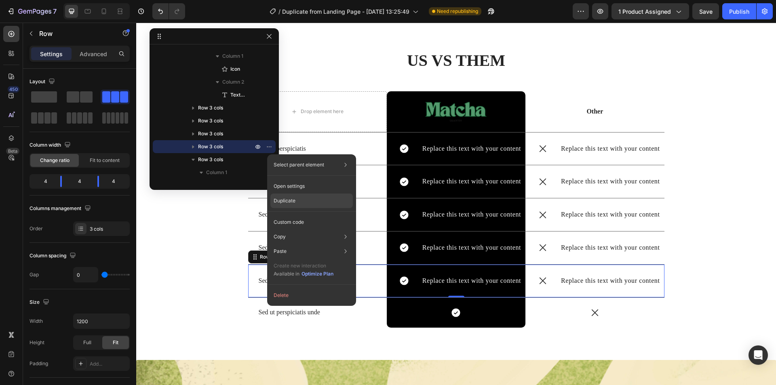
click at [287, 203] on p "Duplicate" at bounding box center [284, 200] width 22 height 7
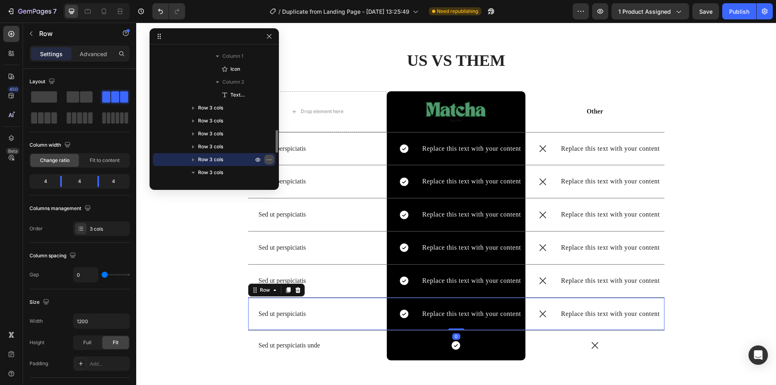
click at [271, 160] on icon "button" at bounding box center [270, 159] width 1 height 1
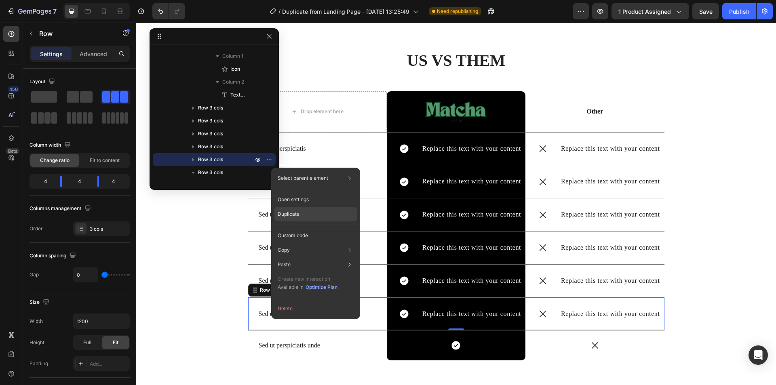
drag, startPoint x: 287, startPoint y: 211, endPoint x: 187, endPoint y: 184, distance: 104.2
click at [287, 211] on p "Duplicate" at bounding box center [288, 213] width 22 height 7
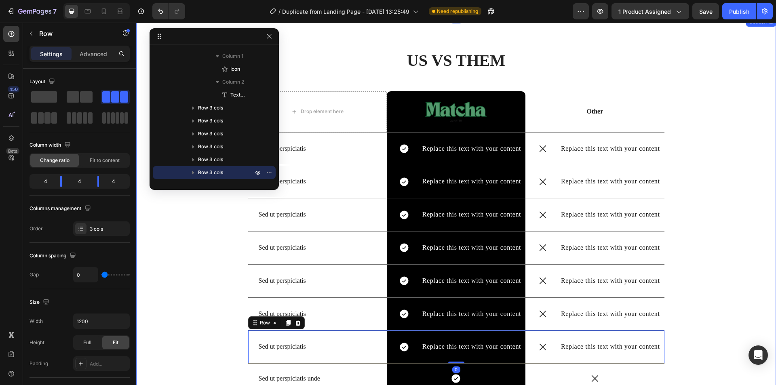
click at [722, 208] on div "US VS THEM Heading Drop element here Image Row Other Text Block Row Sed ut pers…" at bounding box center [455, 227] width 627 height 357
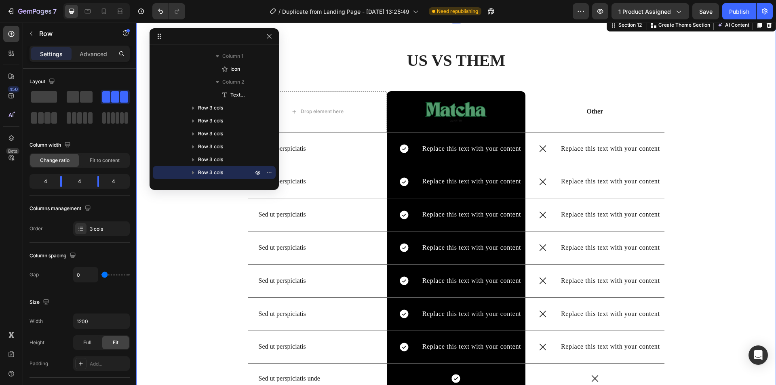
scroll to position [88, 0]
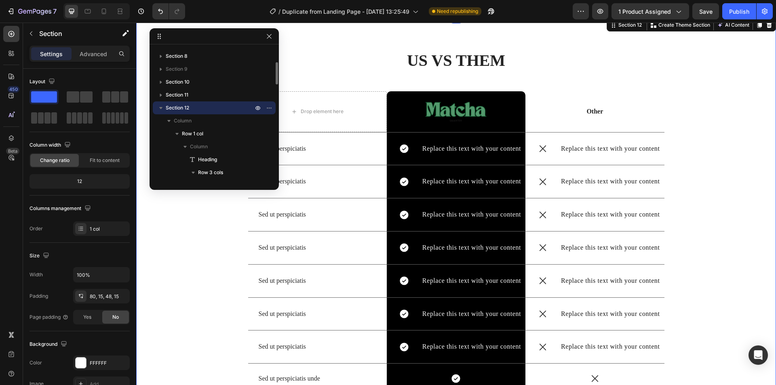
click at [728, 158] on div "US VS THEM Heading Drop element here Image Row Other Text Block Row Sed ut pers…" at bounding box center [455, 227] width 627 height 357
drag, startPoint x: 267, startPoint y: 37, endPoint x: 133, endPoint y: 14, distance: 136.5
click at [267, 37] on icon "button" at bounding box center [269, 36] width 6 height 6
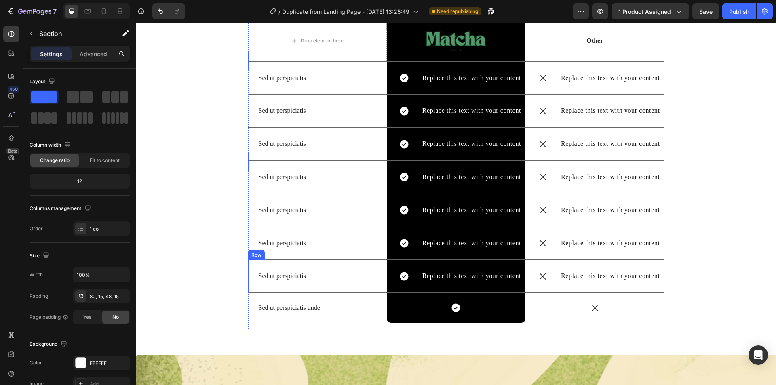
scroll to position [1535, 0]
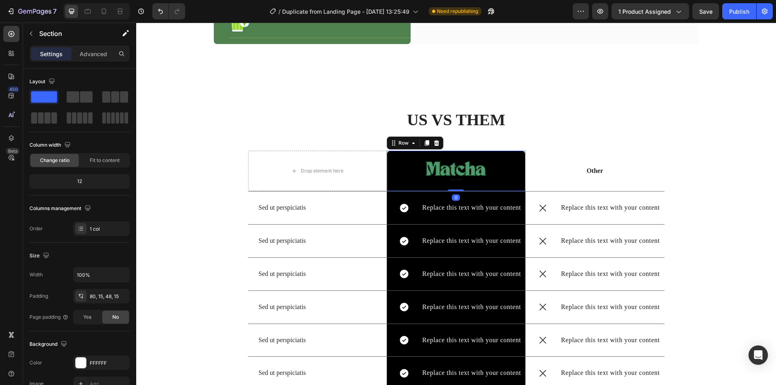
click at [515, 151] on div "Image Row 0" at bounding box center [456, 171] width 139 height 40
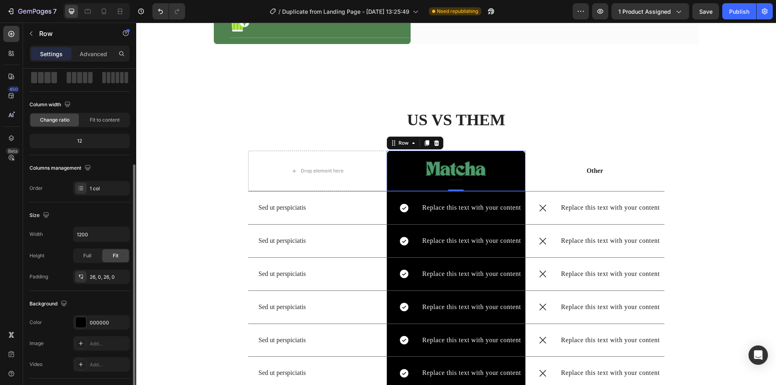
scroll to position [81, 0]
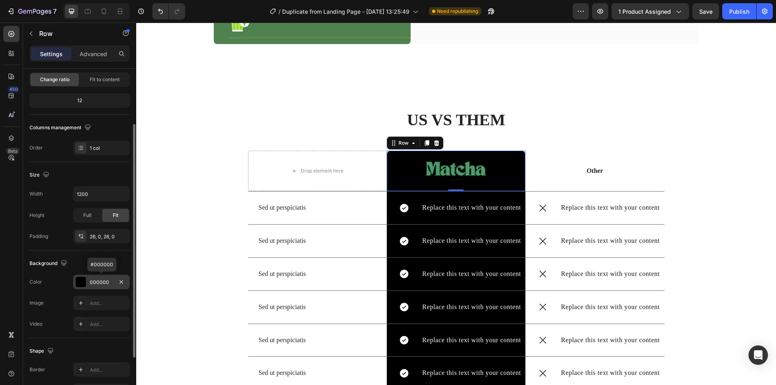
click at [99, 277] on div "000000" at bounding box center [101, 282] width 57 height 15
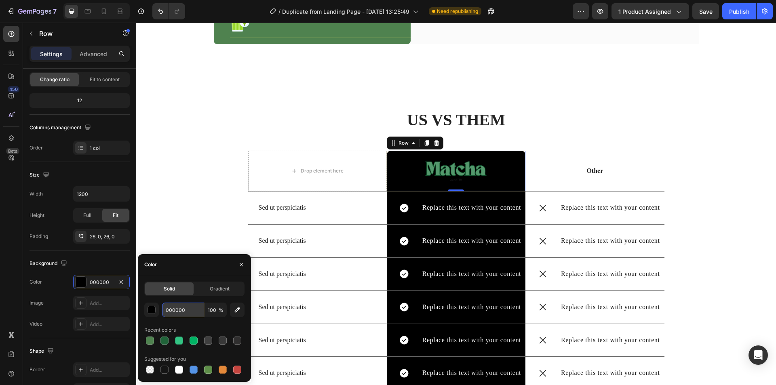
click at [175, 307] on input "000000" at bounding box center [183, 310] width 42 height 15
paste input "4F824F"
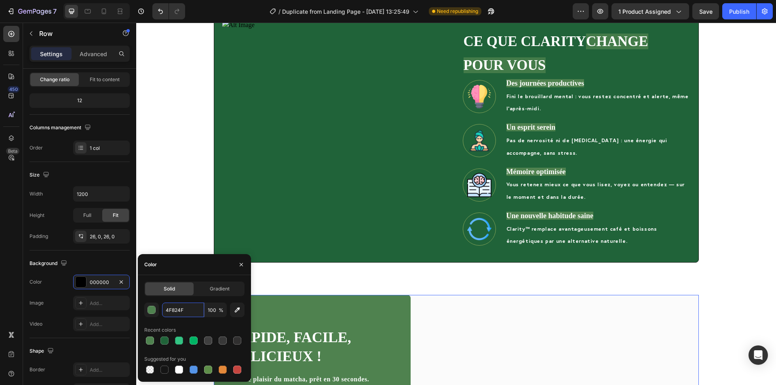
scroll to position [929, 0]
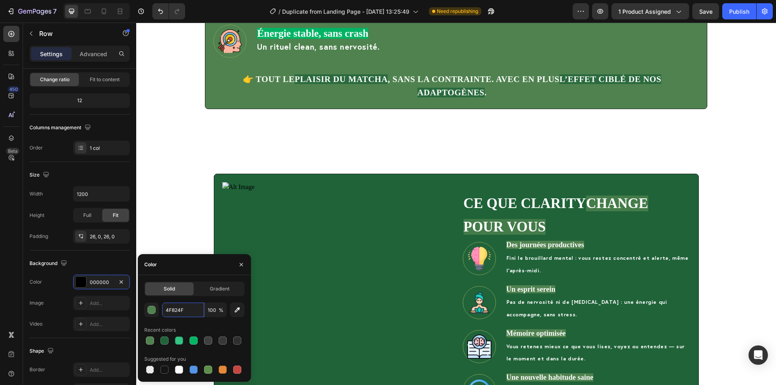
type input "4F824F"
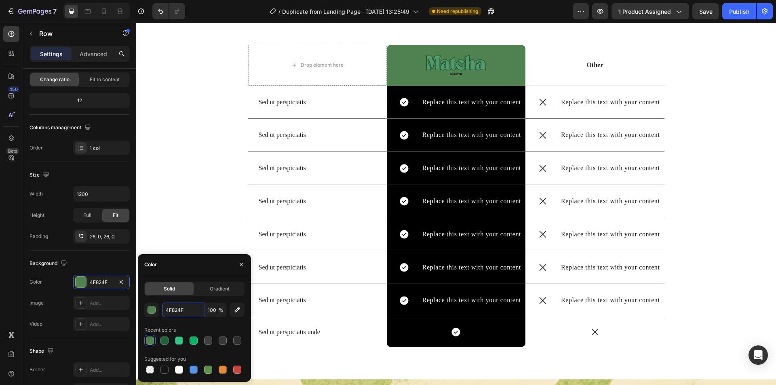
scroll to position [1656, 0]
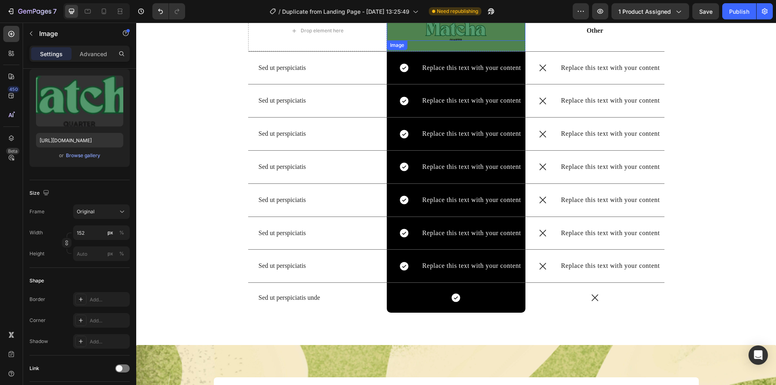
click at [455, 33] on img at bounding box center [455, 30] width 61 height 19
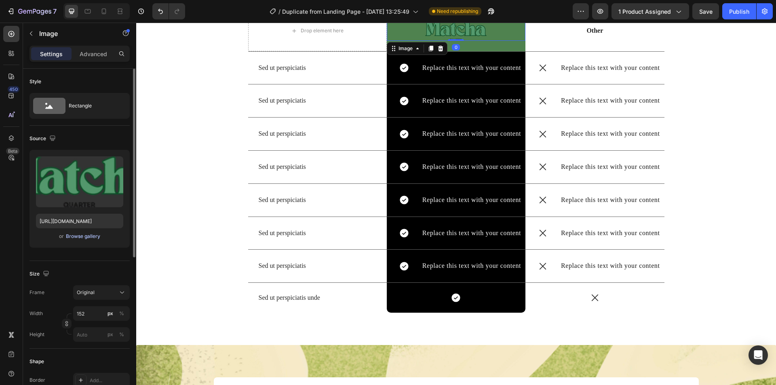
click at [85, 233] on button "Browse gallery" at bounding box center [82, 236] width 35 height 8
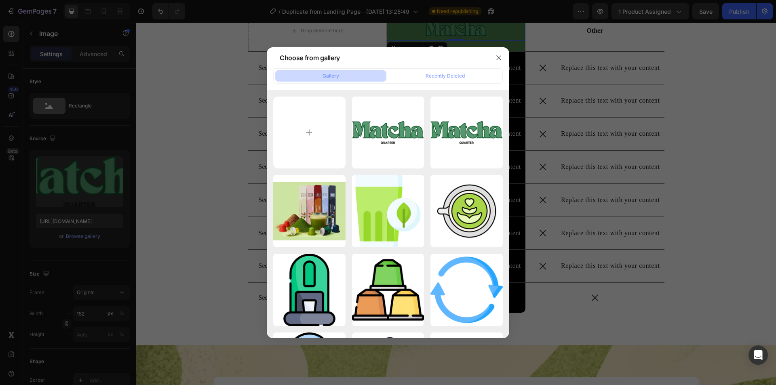
type input "C:\fakepath\Untitled design (19).png"
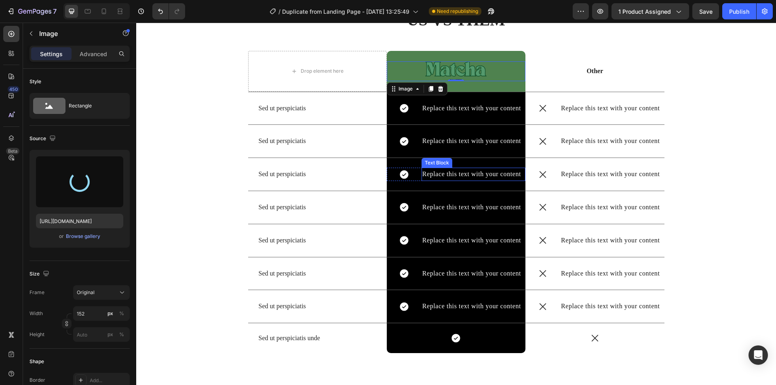
type input "[URL][DOMAIN_NAME]"
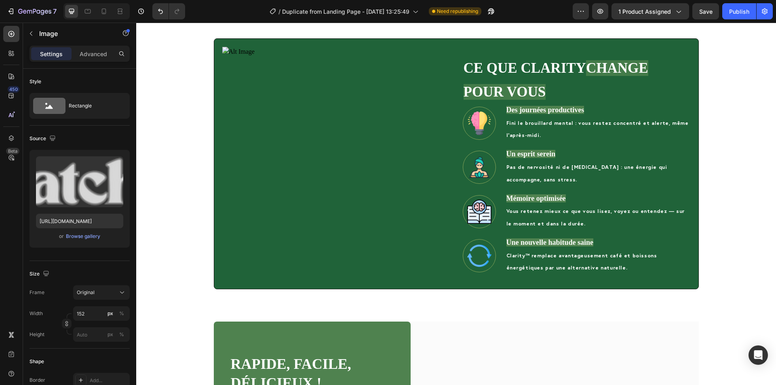
scroll to position [1091, 0]
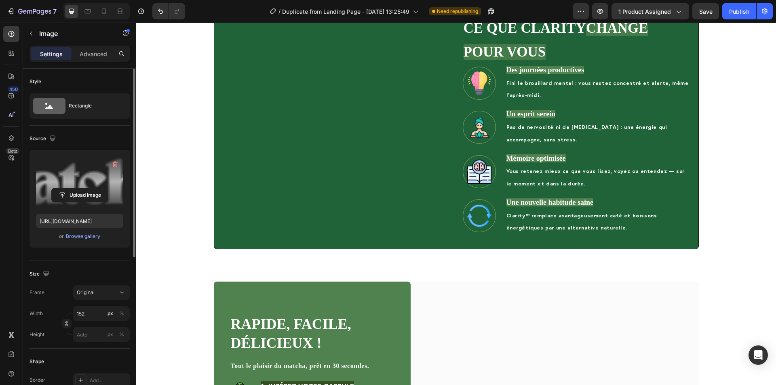
click at [92, 182] on label at bounding box center [79, 181] width 87 height 51
click at [92, 188] on input "file" at bounding box center [80, 195] width 56 height 14
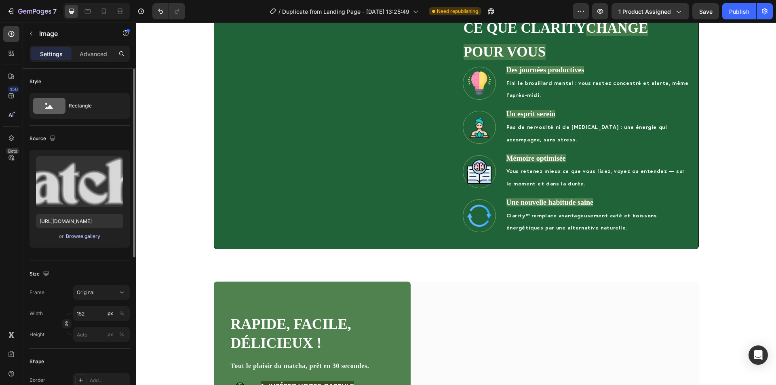
click at [76, 237] on div "Browse gallery" at bounding box center [83, 236] width 34 height 7
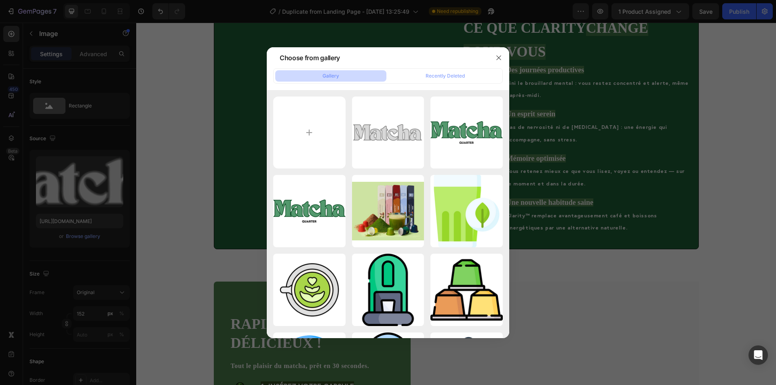
type input "C:\fakepath\Untitled design (20).png"
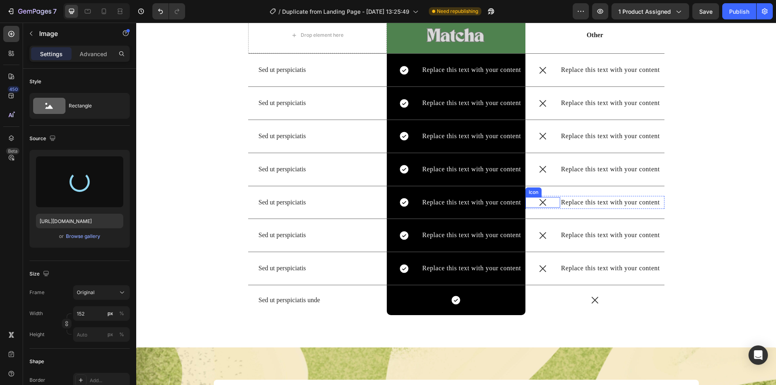
scroll to position [1575, 0]
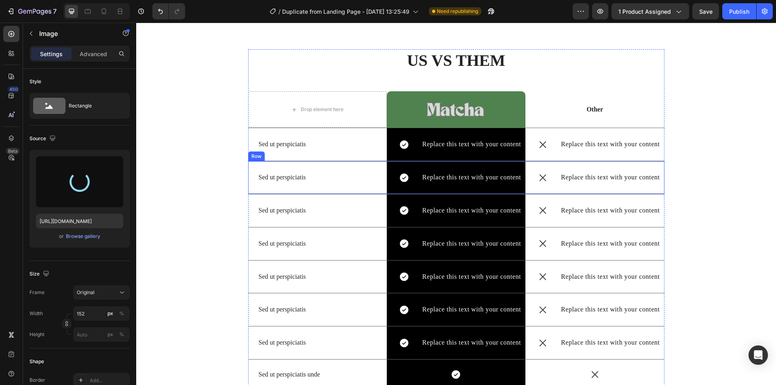
type input "[URL][DOMAIN_NAME]"
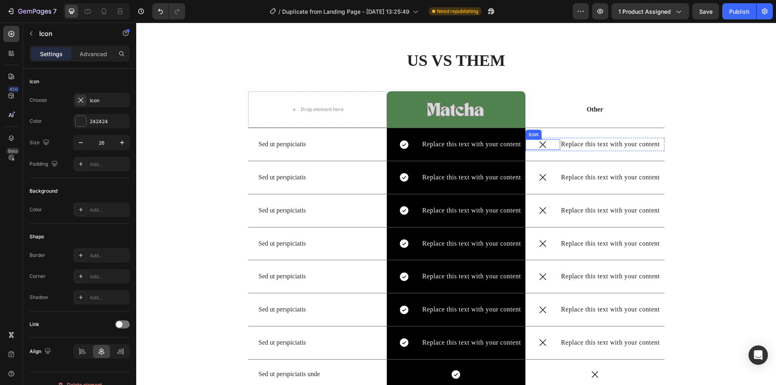
click at [542, 145] on icon at bounding box center [542, 144] width 11 height 11
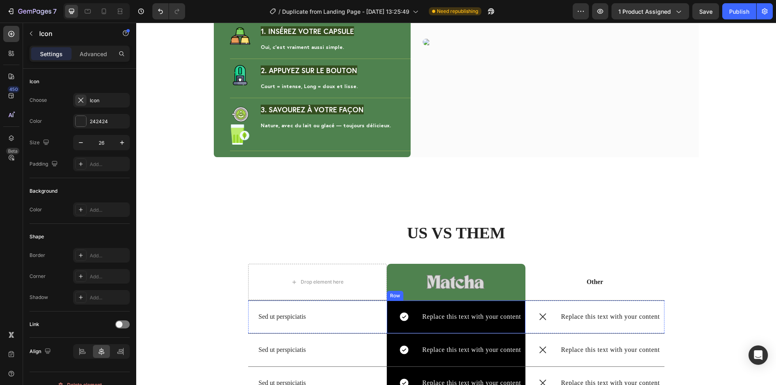
scroll to position [1494, 0]
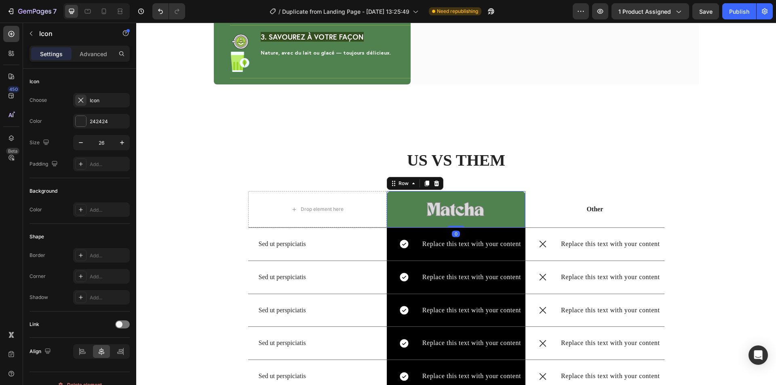
click at [514, 191] on div "Image Row 0" at bounding box center [456, 209] width 139 height 36
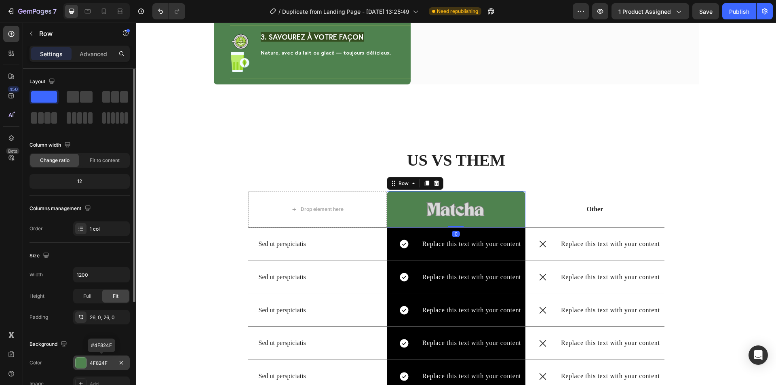
click at [103, 361] on div "4F824F" at bounding box center [101, 362] width 23 height 7
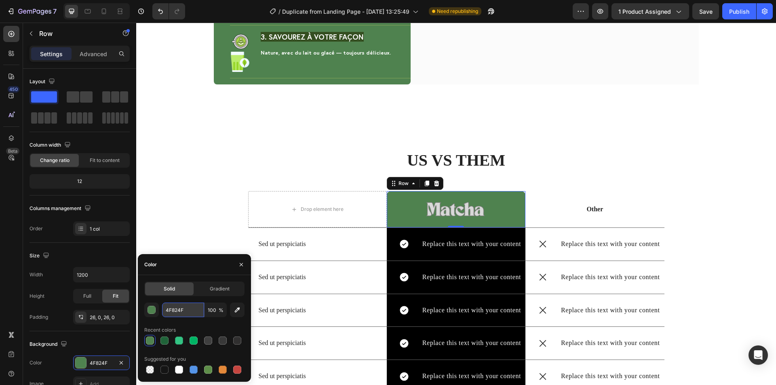
click at [182, 308] on input "4F824F" at bounding box center [183, 310] width 42 height 15
paste input "206339"
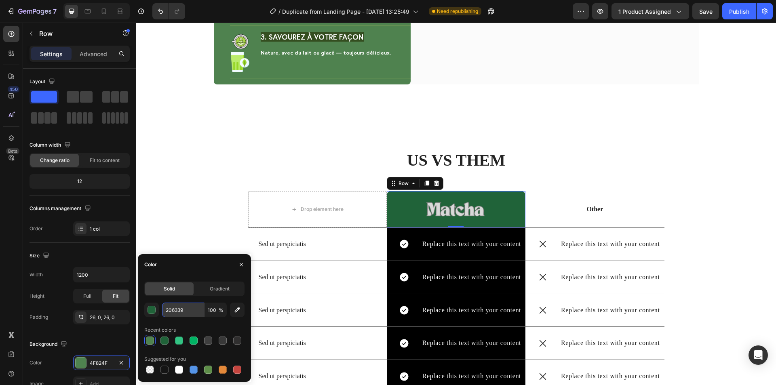
click at [181, 313] on input "206339" at bounding box center [183, 310] width 42 height 15
paste input "4F824F"
click at [195, 322] on div "4F824F 100 % Recent colors Suggested for you" at bounding box center [194, 339] width 100 height 73
click at [177, 314] on input "4F824F" at bounding box center [183, 310] width 42 height 15
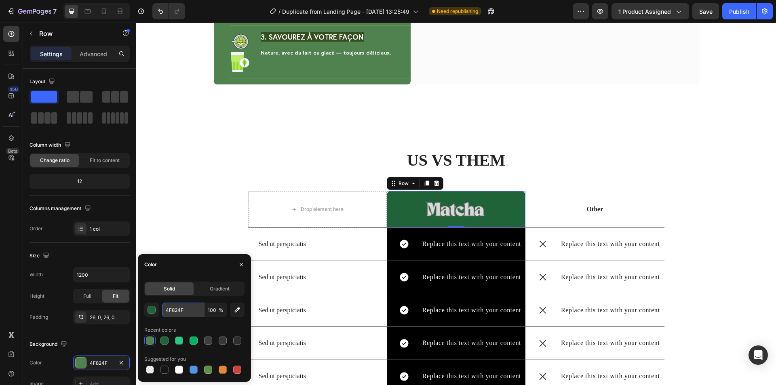
click at [177, 314] on input "4F824F" at bounding box center [183, 310] width 42 height 15
click at [197, 323] on div "4F824F 100 % Recent colors Suggested for you" at bounding box center [194, 339] width 100 height 73
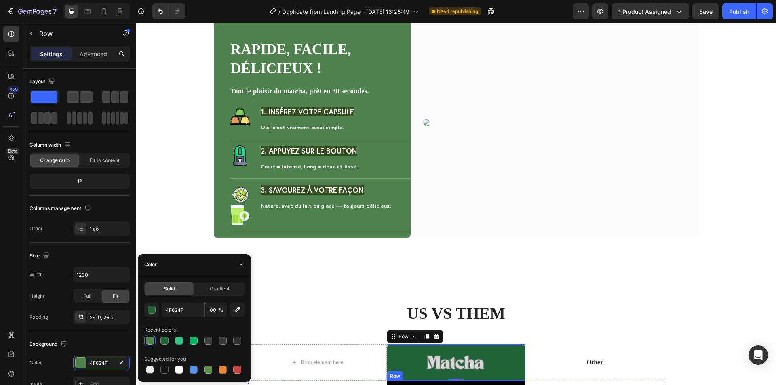
scroll to position [1333, 0]
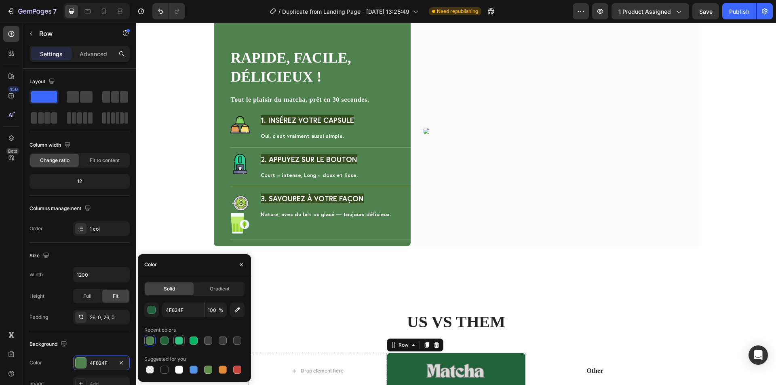
click at [179, 340] on div at bounding box center [179, 340] width 8 height 8
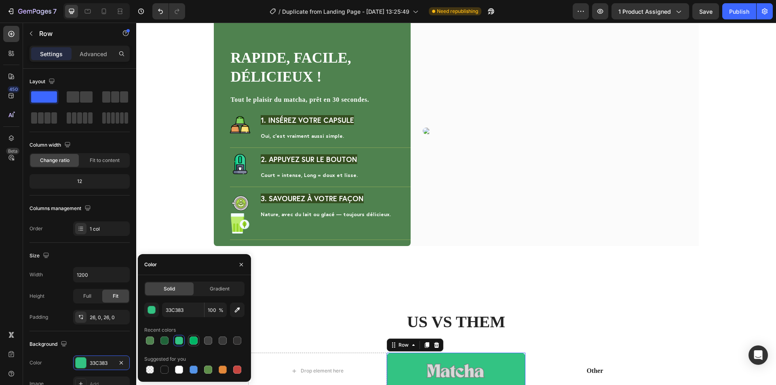
click at [193, 338] on div at bounding box center [193, 340] width 8 height 8
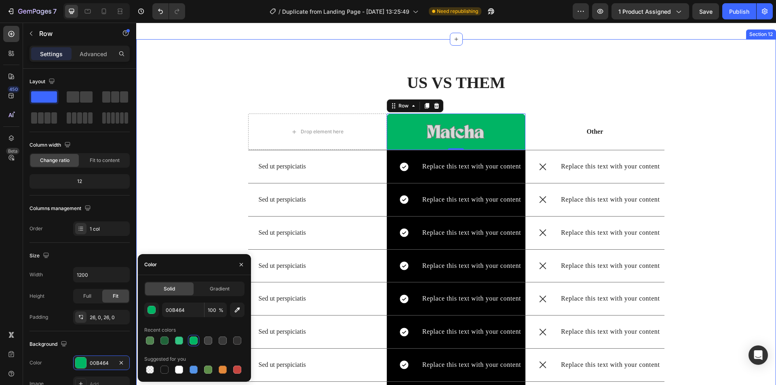
scroll to position [1575, 0]
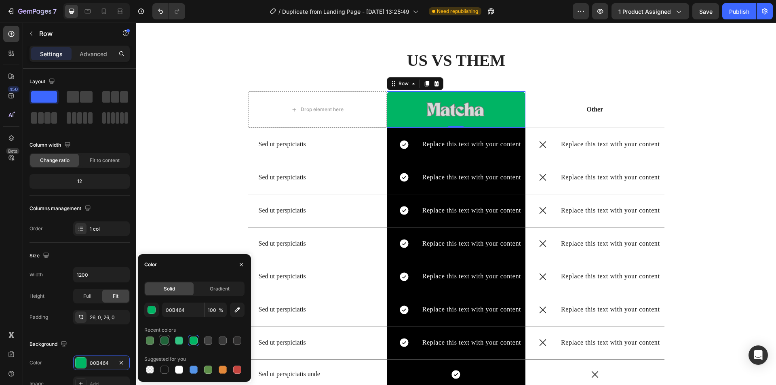
click at [164, 341] on div at bounding box center [164, 340] width 8 height 8
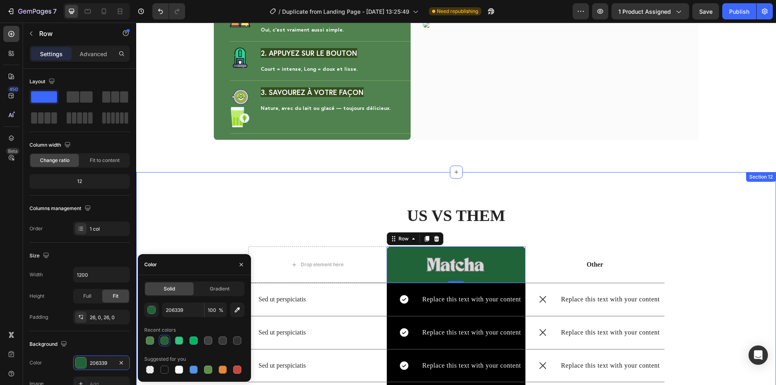
scroll to position [1373, 0]
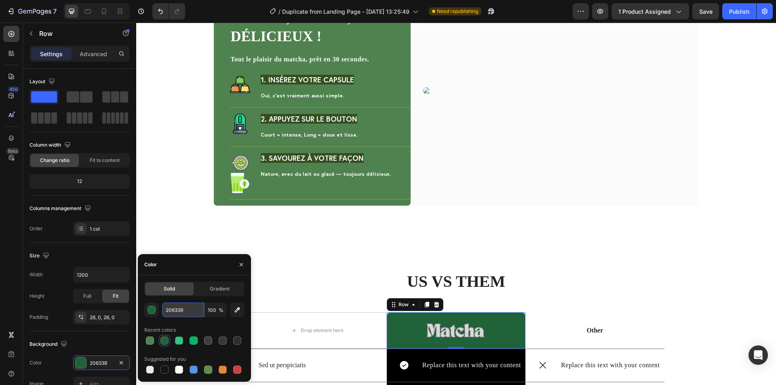
click at [171, 308] on input "206339" at bounding box center [183, 310] width 42 height 15
paste input "4F824F"
type input "4F824F"
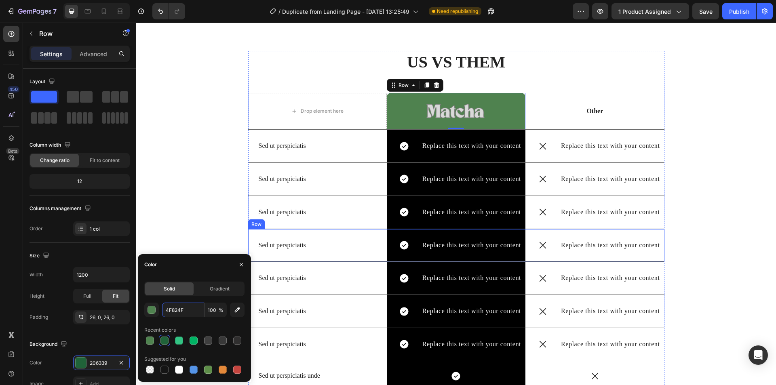
scroll to position [1575, 0]
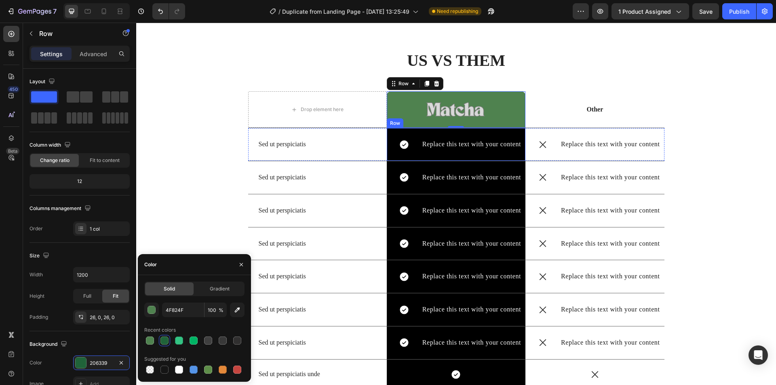
click at [519, 134] on div "Icon Replace this text with your content Text Block Row Row" at bounding box center [456, 144] width 139 height 33
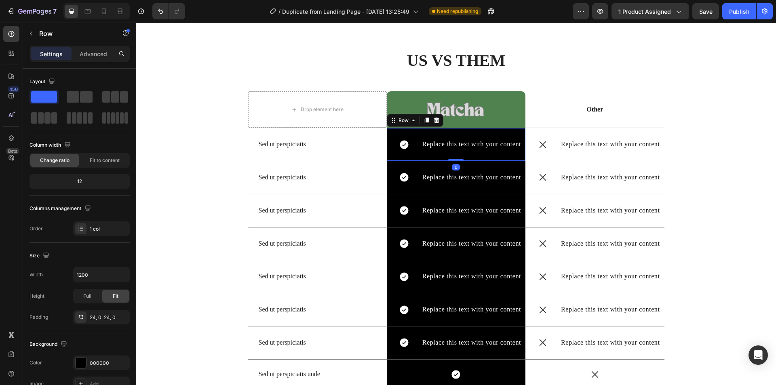
click at [519, 134] on div "Icon Replace this text with your content Text Block Row Row 0" at bounding box center [456, 144] width 139 height 33
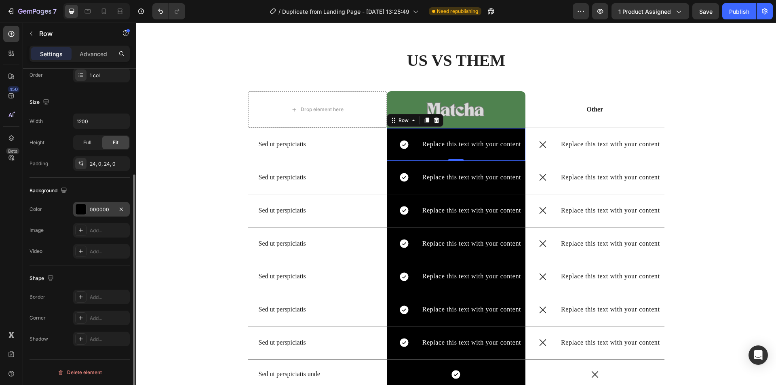
click at [95, 212] on div "000000" at bounding box center [101, 209] width 23 height 7
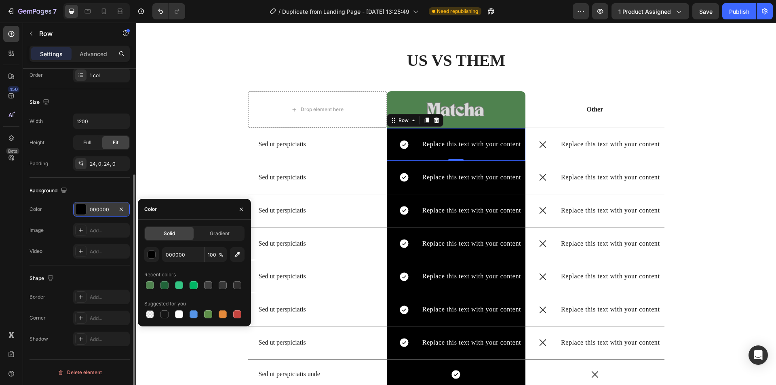
click at [95, 212] on div "000000" at bounding box center [101, 209] width 23 height 7
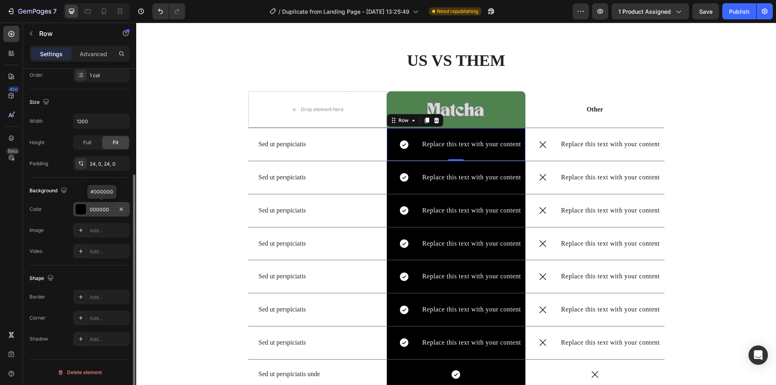
click at [94, 209] on div "000000" at bounding box center [101, 209] width 23 height 7
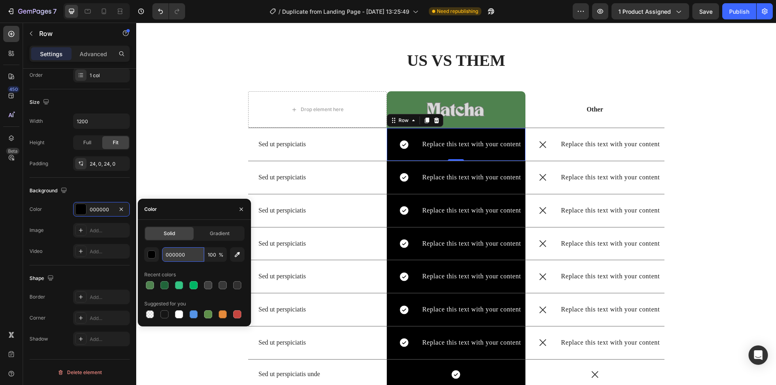
click at [177, 255] on input "000000" at bounding box center [183, 254] width 42 height 15
paste input "4F824F"
type input "4F824F"
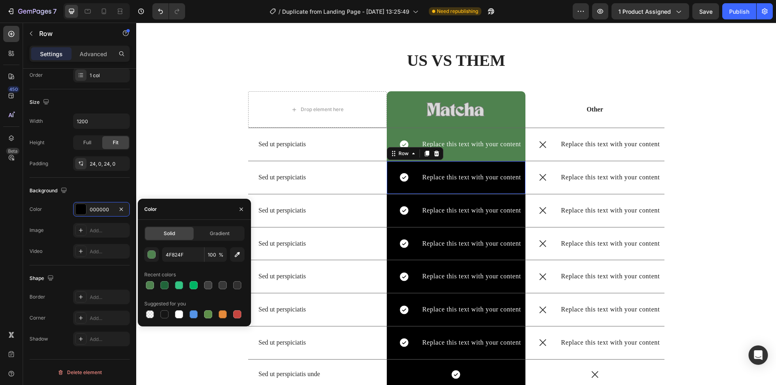
click at [500, 191] on div "Icon Replace this text with your content Text Block Row Row 0" at bounding box center [456, 177] width 139 height 33
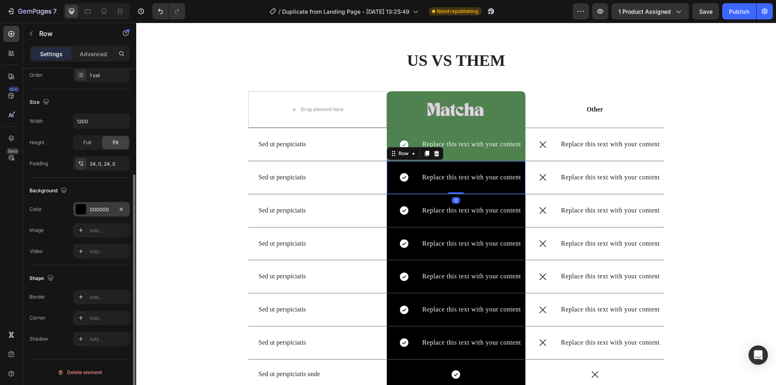
click at [104, 210] on div "000000" at bounding box center [101, 209] width 23 height 7
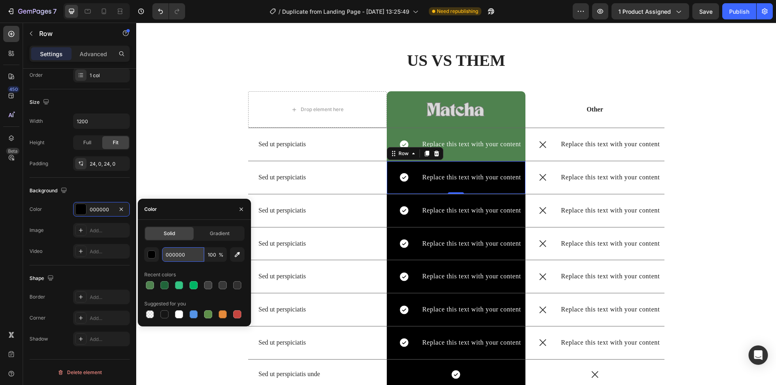
click at [182, 255] on input "000000" at bounding box center [183, 254] width 42 height 15
paste input "4F824F"
type input "4F824F"
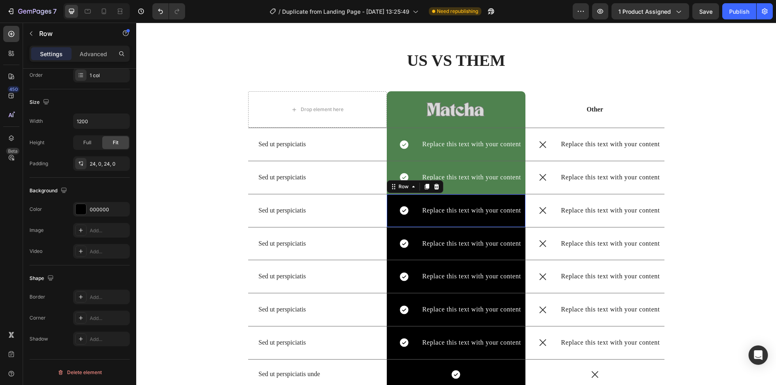
click at [506, 218] on div "Icon Replace this text with your content Text Block Row Row 0" at bounding box center [456, 210] width 139 height 33
click at [505, 218] on div "Icon Replace this text with your content Text Block Row Row 0" at bounding box center [456, 210] width 139 height 33
click at [97, 208] on div "000000" at bounding box center [101, 209] width 23 height 7
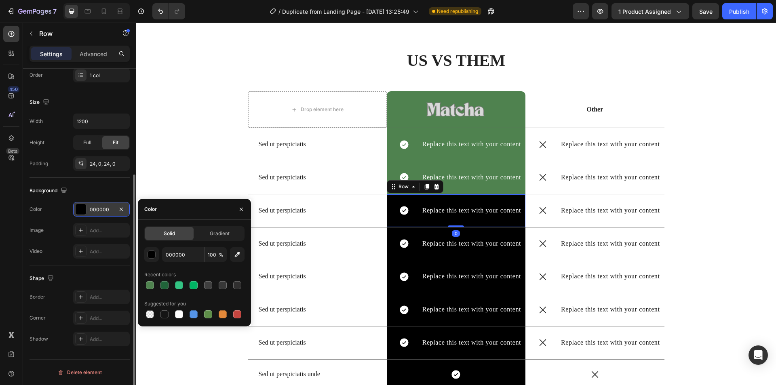
click at [97, 208] on div "000000" at bounding box center [101, 209] width 23 height 7
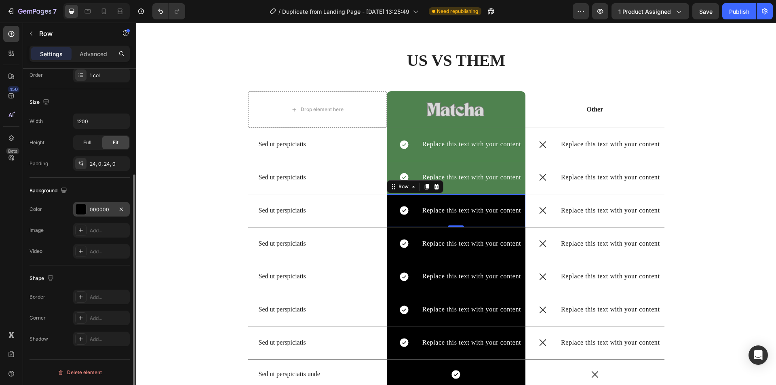
click at [99, 208] on div "000000" at bounding box center [101, 209] width 23 height 7
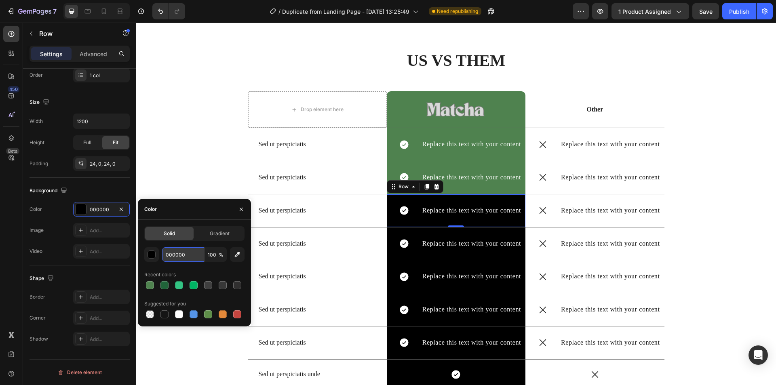
click at [190, 255] on input "000000" at bounding box center [183, 254] width 42 height 15
paste input "4F824F"
type input "4F824F"
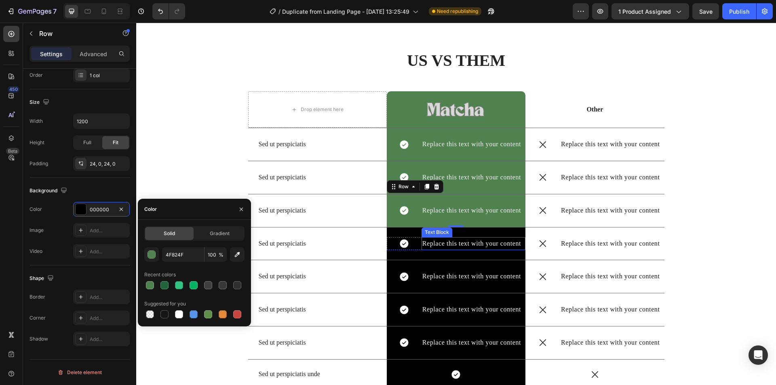
click at [508, 237] on div "Replace this text with your content" at bounding box center [473, 243] width 104 height 13
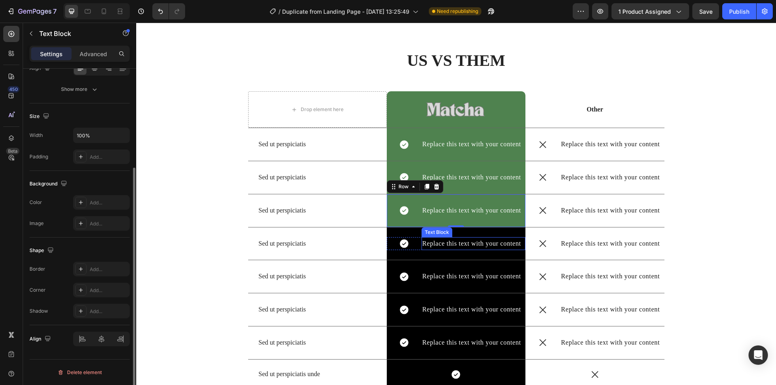
scroll to position [0, 0]
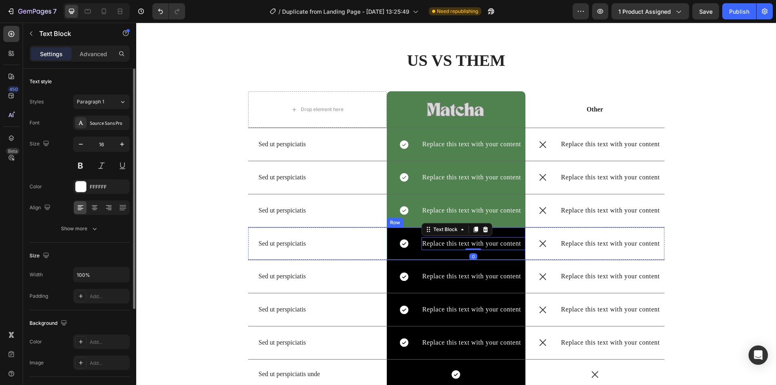
click at [509, 233] on div "Icon Replace this text with your content Text Block 0 Row Row" at bounding box center [456, 243] width 139 height 33
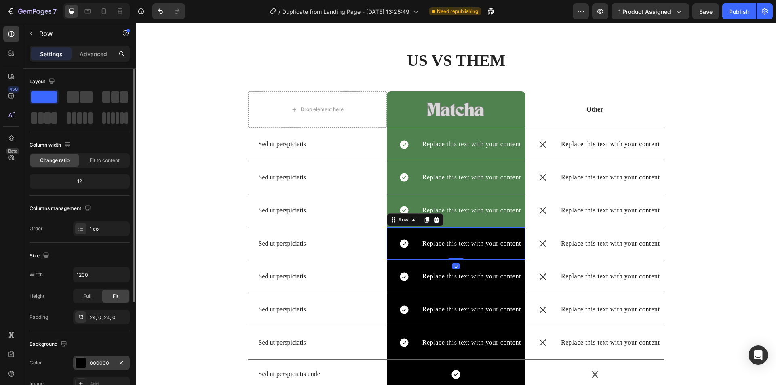
click at [101, 364] on div "000000" at bounding box center [101, 362] width 23 height 7
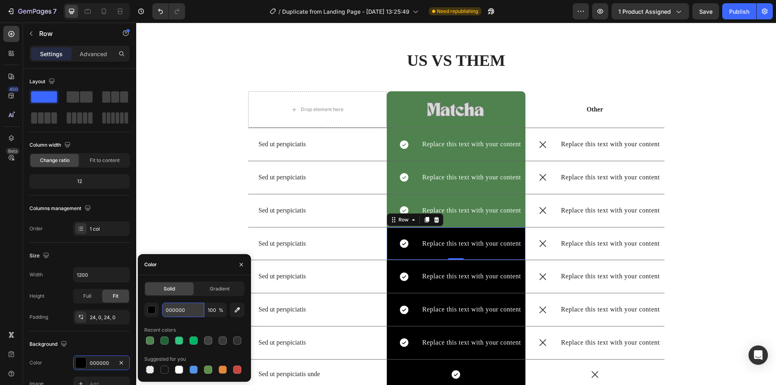
click at [178, 310] on input "000000" at bounding box center [183, 310] width 42 height 15
paste input "4F824F"
type input "4F824F"
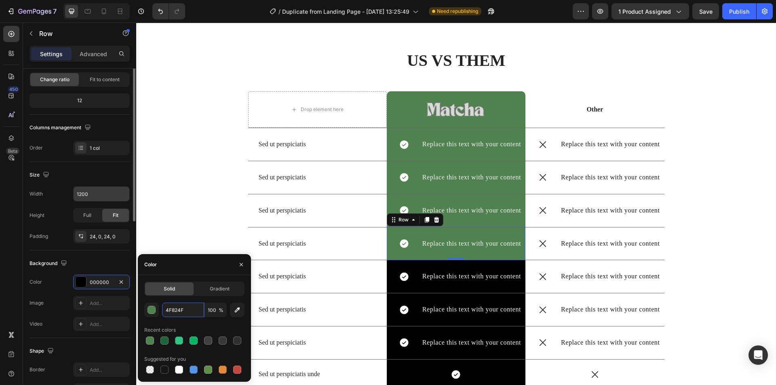
scroll to position [153, 0]
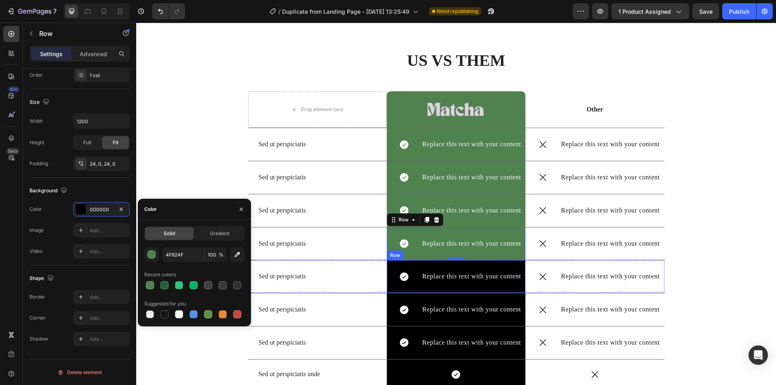
click at [485, 286] on div "Icon Replace this text with your content Text Block Row Row" at bounding box center [456, 276] width 139 height 33
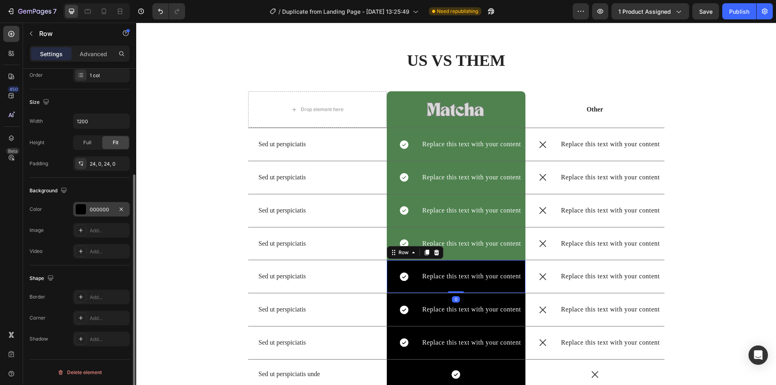
click at [97, 208] on div "000000" at bounding box center [101, 209] width 23 height 7
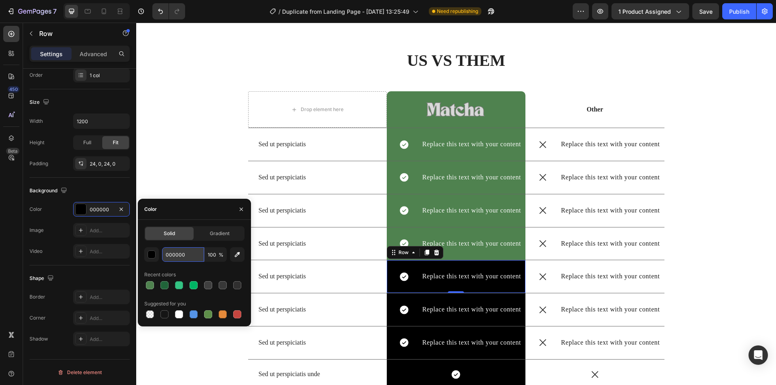
click at [184, 256] on input "000000" at bounding box center [183, 254] width 42 height 15
paste input "4F824F"
type input "4F824F"
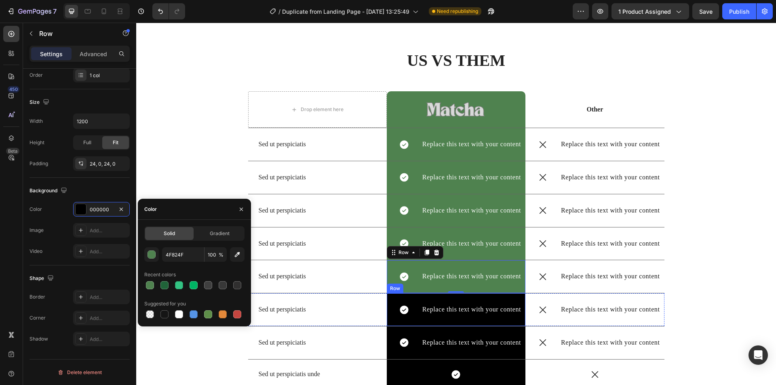
click at [474, 319] on div "Icon Replace this text with your content Text Block Row Row" at bounding box center [456, 309] width 139 height 33
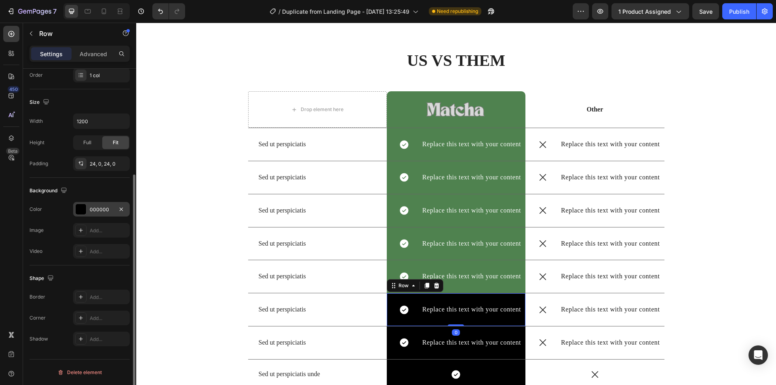
click at [97, 207] on div "000000" at bounding box center [101, 209] width 23 height 7
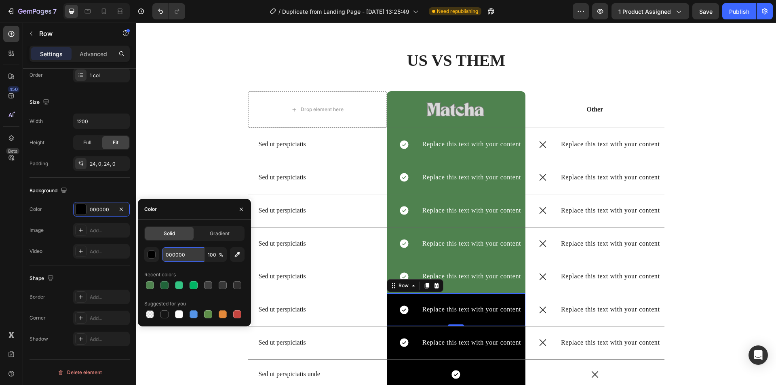
click at [175, 257] on input "000000" at bounding box center [183, 254] width 42 height 15
click at [176, 257] on input "000000" at bounding box center [183, 254] width 42 height 15
paste input "4F824F"
type input "4F824F"
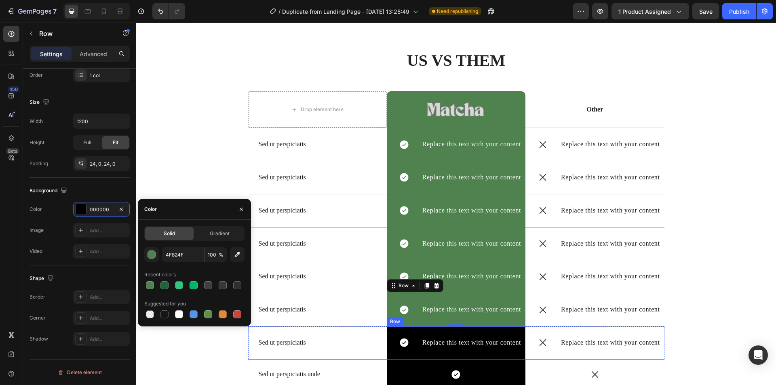
click at [497, 353] on div "Icon Replace this text with your content Text Block Row Row" at bounding box center [456, 342] width 139 height 33
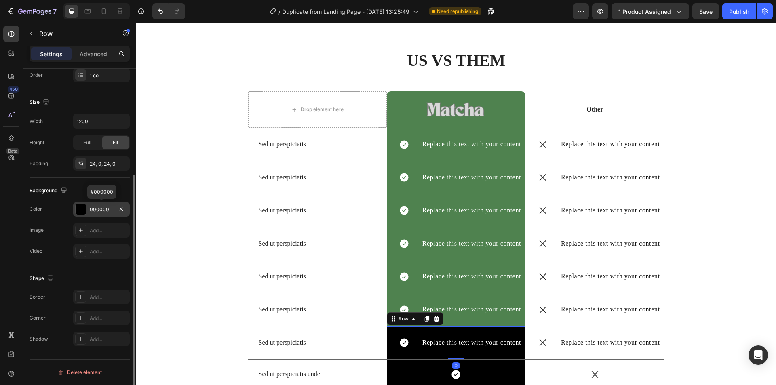
click at [92, 210] on div "000000" at bounding box center [101, 209] width 23 height 7
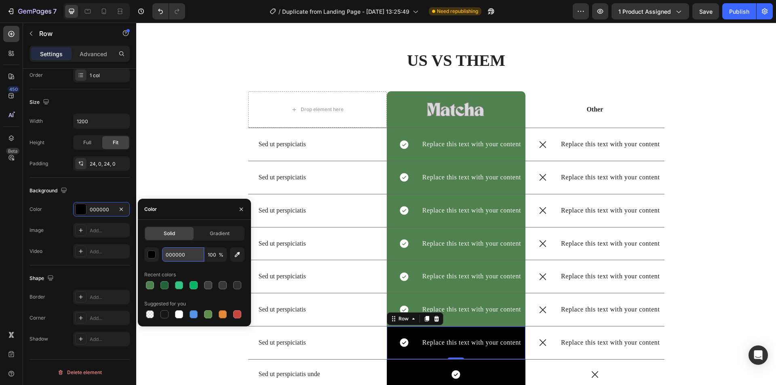
click at [180, 256] on input "000000" at bounding box center [183, 254] width 42 height 15
paste input "4F824F"
type input "4F824F"
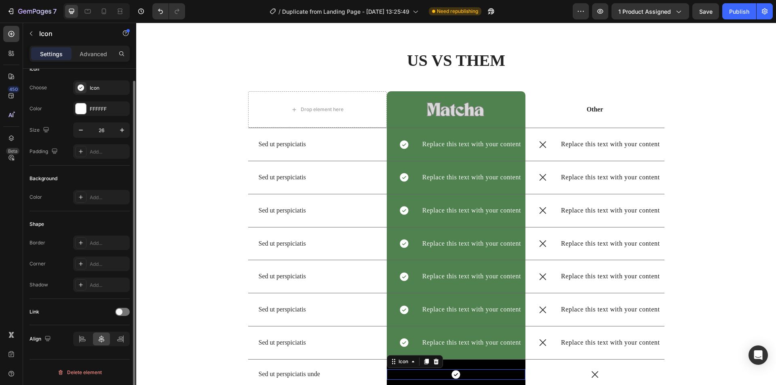
click at [496, 372] on div "Icon 0" at bounding box center [456, 374] width 139 height 11
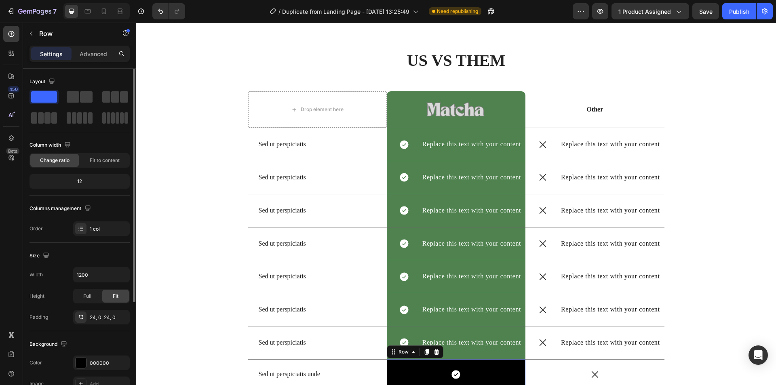
click at [496, 367] on div "Icon Row 0" at bounding box center [456, 374] width 139 height 30
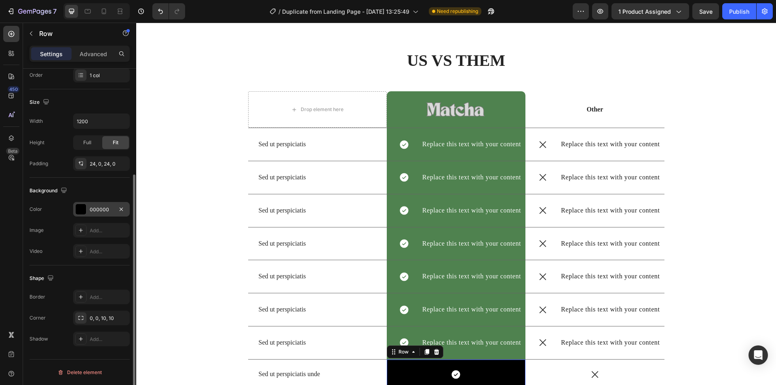
click at [98, 205] on div "000000" at bounding box center [101, 209] width 57 height 15
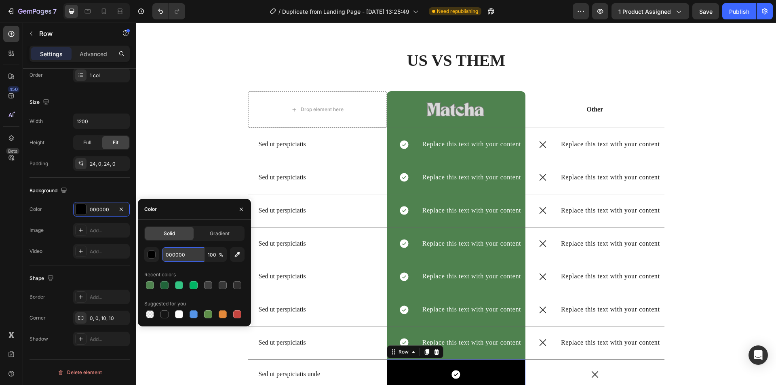
click at [191, 253] on input "000000" at bounding box center [183, 254] width 42 height 15
paste input "4F824F"
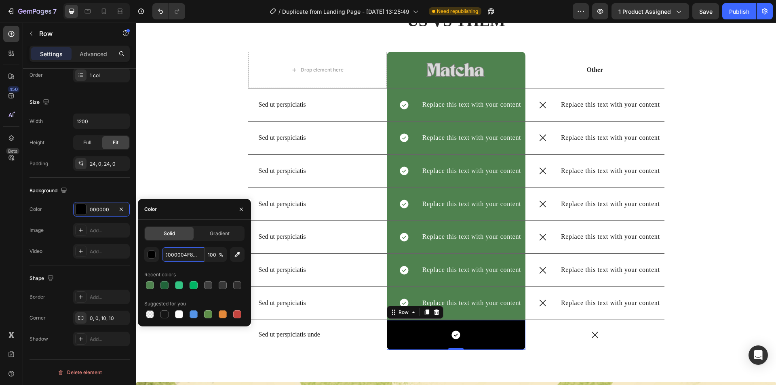
scroll to position [1737, 0]
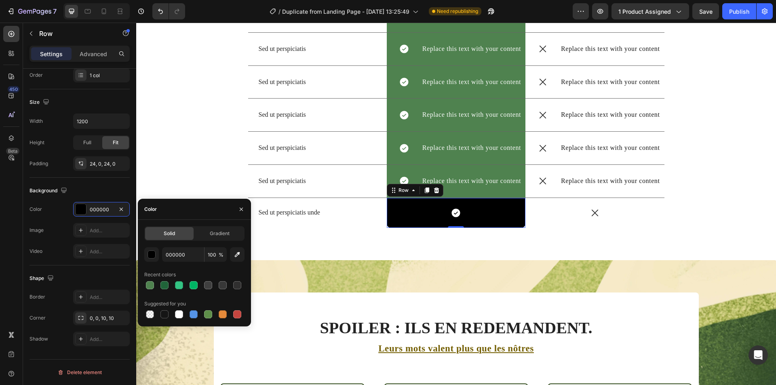
click at [485, 219] on div "Icon Row 0" at bounding box center [456, 213] width 139 height 30
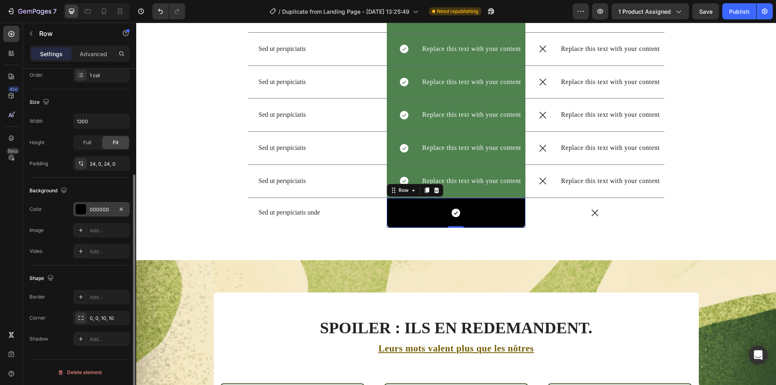
click at [95, 204] on div "000000" at bounding box center [101, 209] width 57 height 15
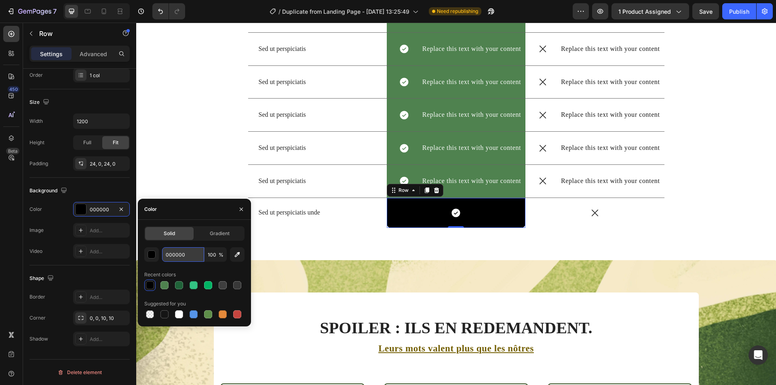
click at [184, 255] on input "000000" at bounding box center [183, 254] width 42 height 15
paste input "4F824F"
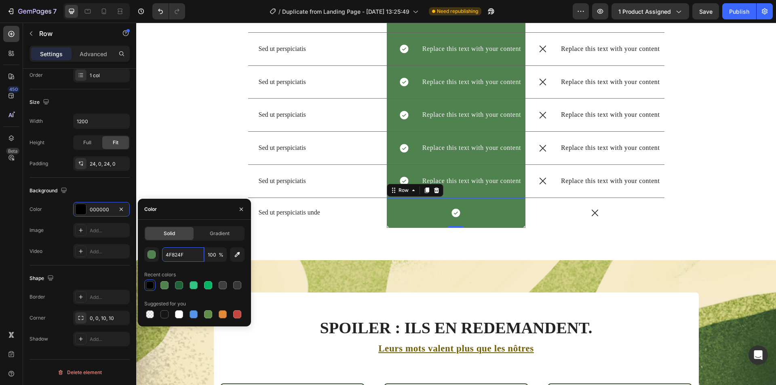
type input "4F824F"
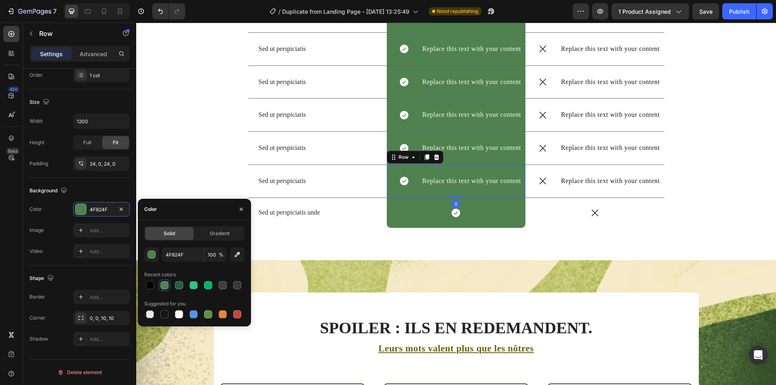
click at [471, 171] on div "Icon Replace this text with your content Text Block Row Row 0" at bounding box center [456, 181] width 139 height 33
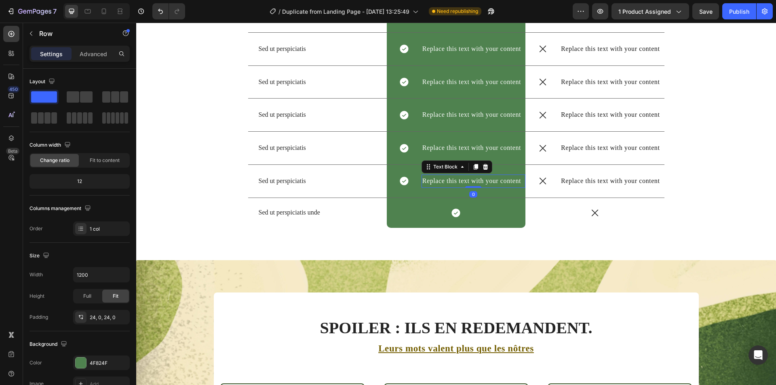
click at [473, 175] on div "Replace this text with your content" at bounding box center [473, 180] width 104 height 13
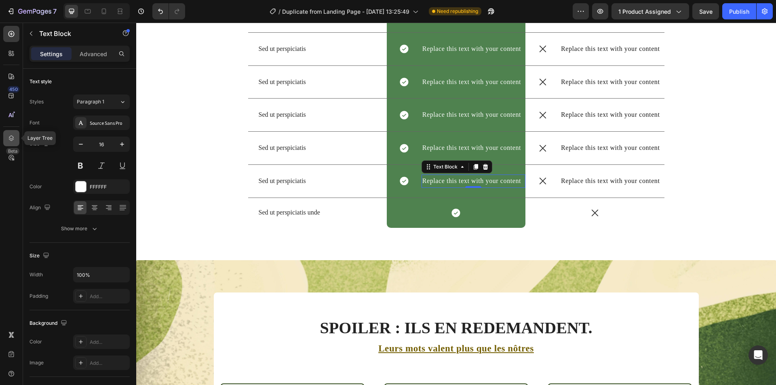
click at [12, 132] on div at bounding box center [11, 138] width 16 height 16
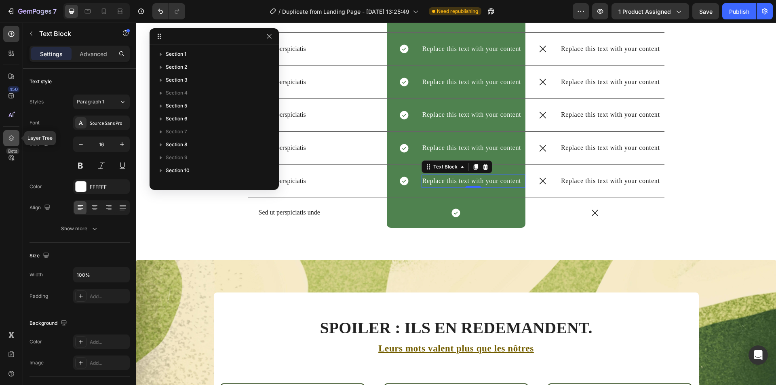
scroll to position [373, 0]
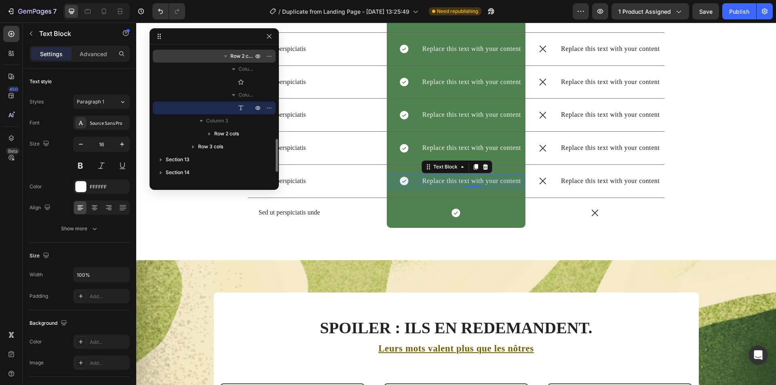
click at [245, 60] on span "Row 2 cols" at bounding box center [242, 56] width 24 height 8
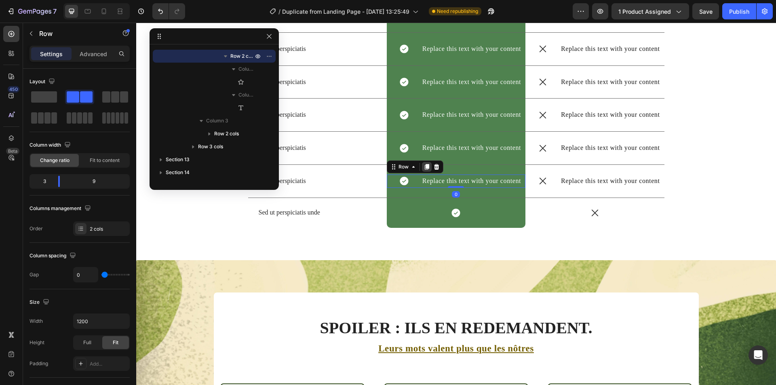
click at [425, 166] on icon at bounding box center [427, 167] width 4 height 6
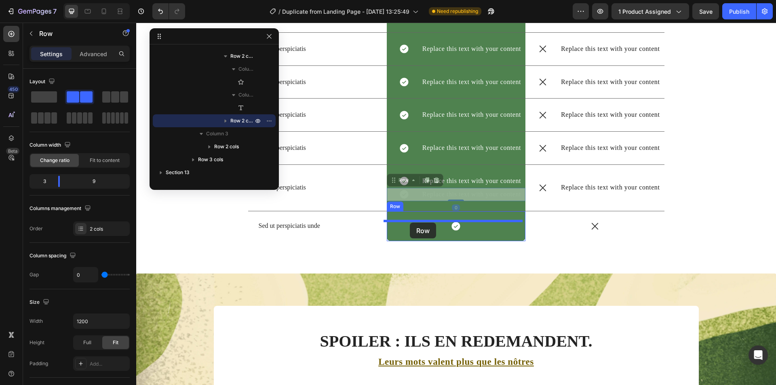
drag, startPoint x: 400, startPoint y: 180, endPoint x: 410, endPoint y: 223, distance: 43.4
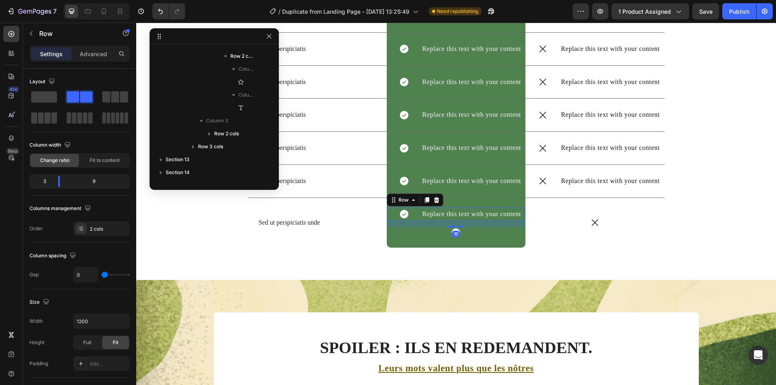
click at [454, 232] on div "16" at bounding box center [456, 234] width 8 height 6
click at [463, 230] on div "Icon" at bounding box center [456, 232] width 139 height 11
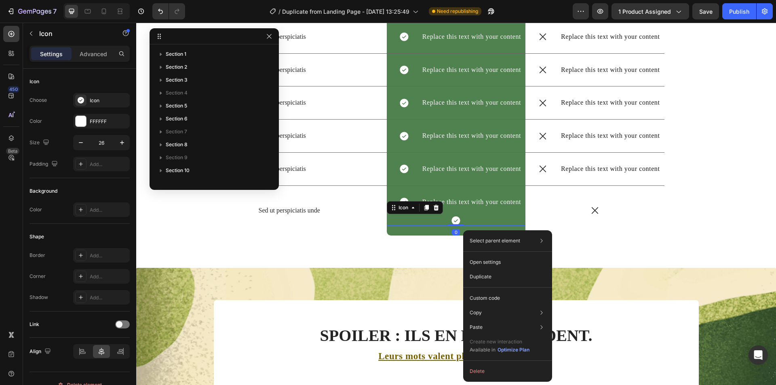
scroll to position [502, 0]
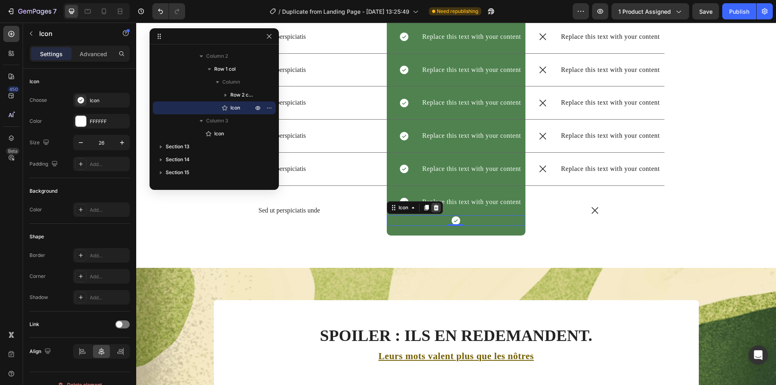
click at [433, 211] on icon at bounding box center [436, 207] width 6 height 6
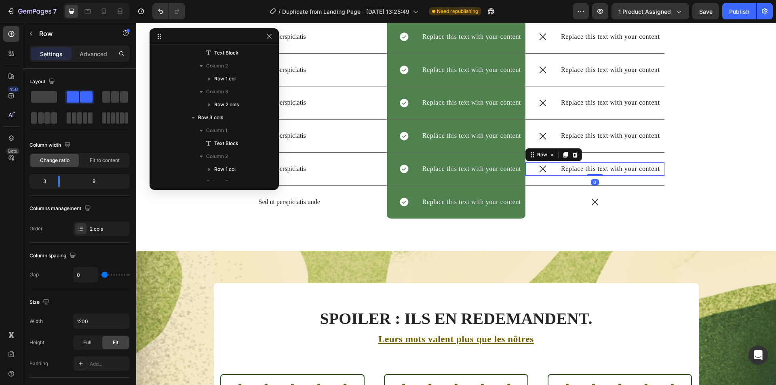
scroll to position [938, 0]
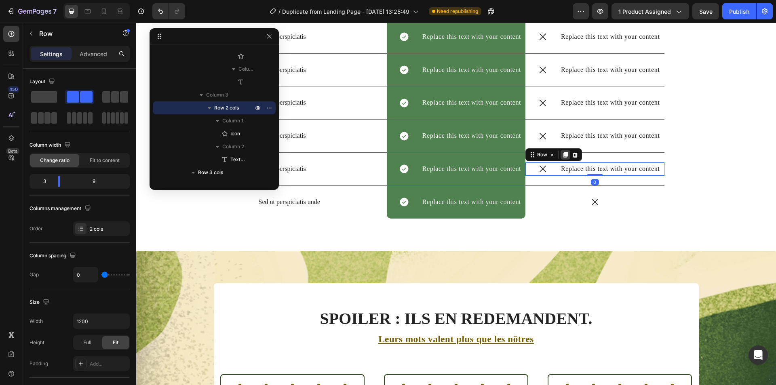
click at [562, 158] on icon at bounding box center [565, 154] width 6 height 6
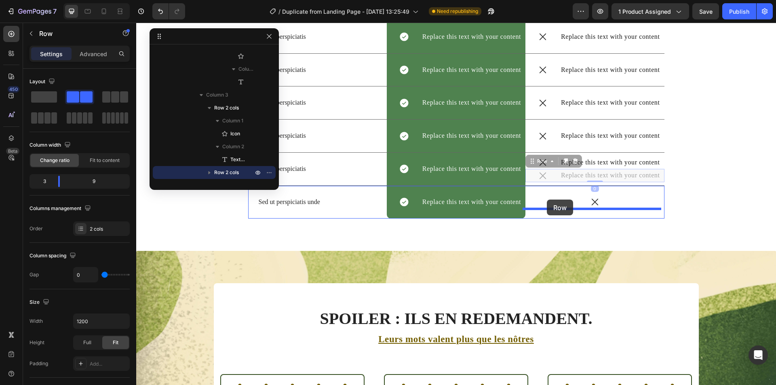
drag, startPoint x: 540, startPoint y: 175, endPoint x: 546, endPoint y: 200, distance: 25.6
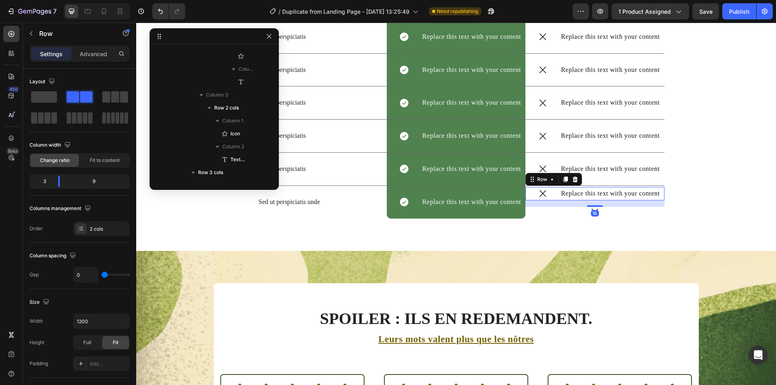
click at [595, 216] on div "16" at bounding box center [595, 213] width 8 height 6
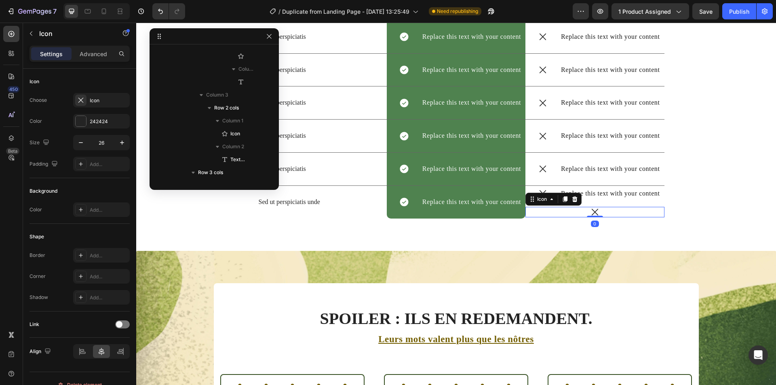
scroll to position [1169, 0]
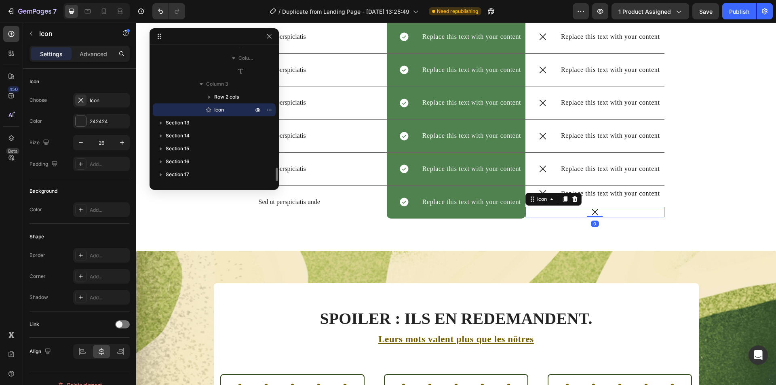
click at [639, 217] on div "Icon 0" at bounding box center [594, 212] width 139 height 11
click at [573, 202] on icon at bounding box center [574, 199] width 5 height 6
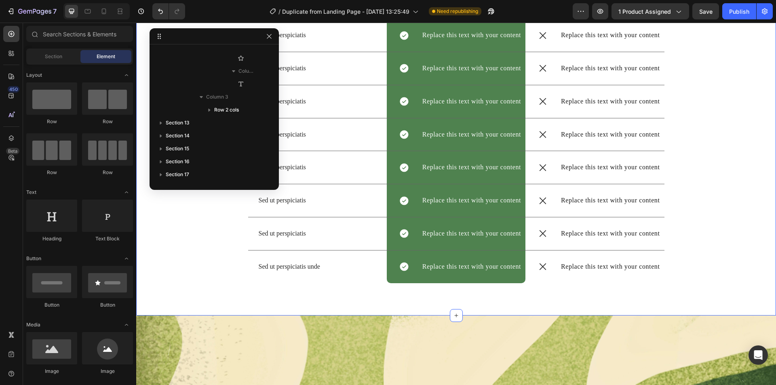
scroll to position [1494, 0]
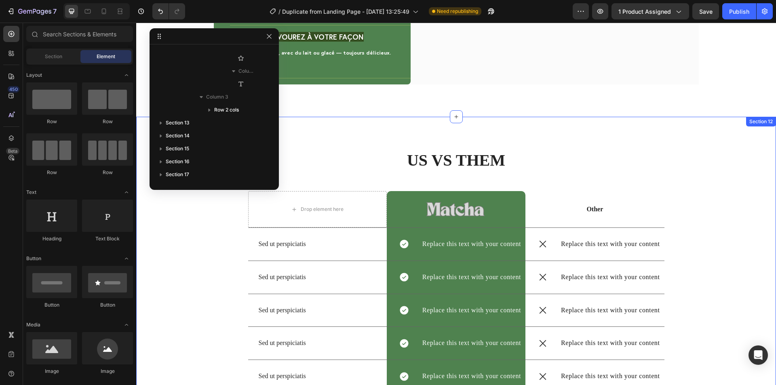
click at [737, 208] on div "US VS THEM Heading Drop element here Image Row Other Text Block Row Sed ut pers…" at bounding box center [455, 326] width 627 height 355
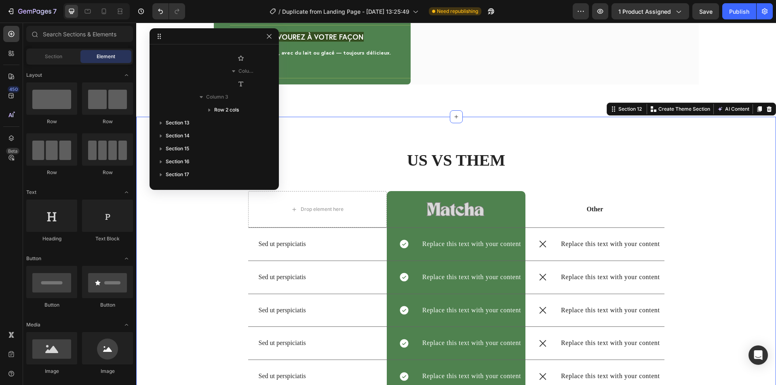
scroll to position [88, 0]
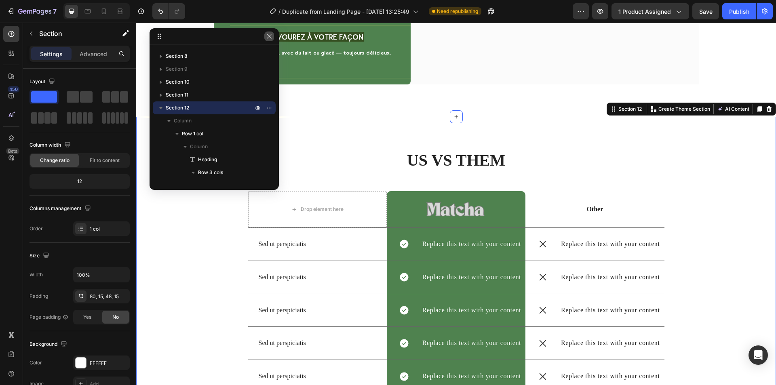
click at [267, 34] on icon "button" at bounding box center [269, 36] width 4 height 4
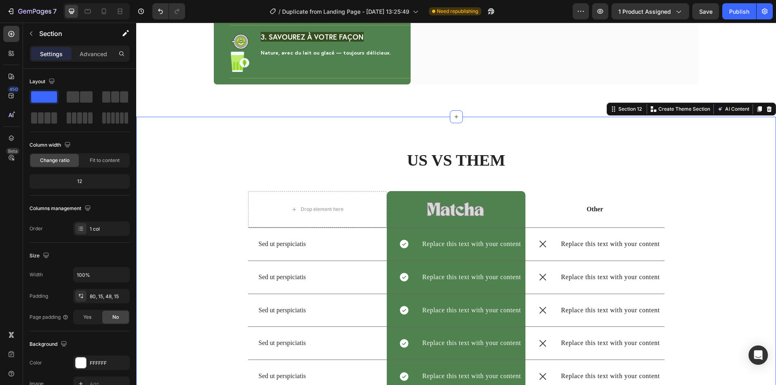
click at [710, 149] on div "US VS THEM Heading Drop element here Image Row Other Text Block Row Sed ut pers…" at bounding box center [455, 326] width 627 height 355
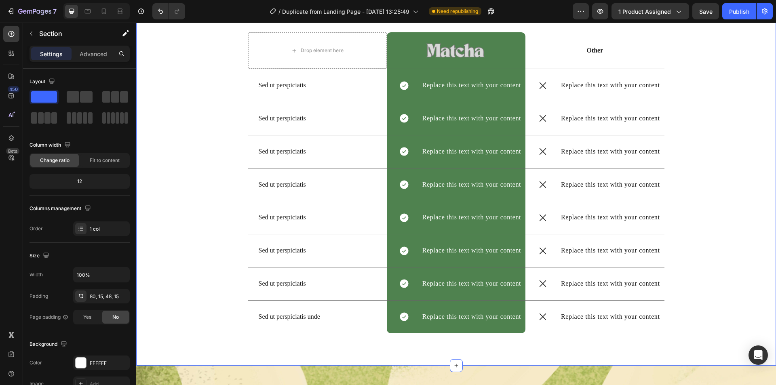
scroll to position [1616, 0]
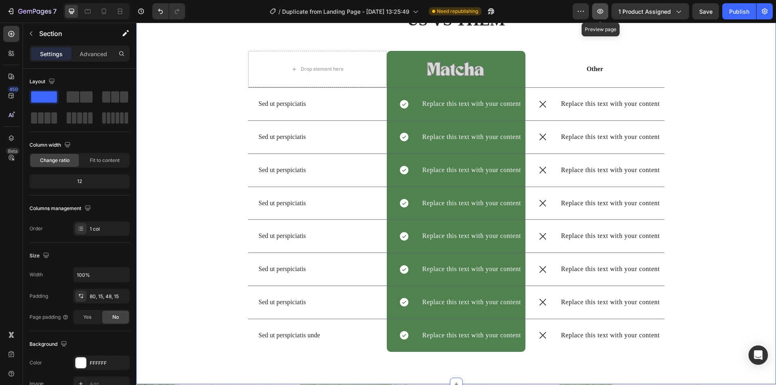
click at [598, 8] on icon "button" at bounding box center [600, 11] width 8 height 8
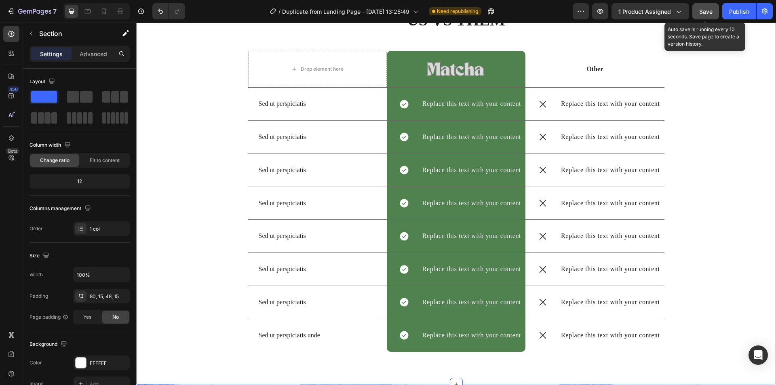
click at [708, 9] on span "Save" at bounding box center [705, 11] width 13 height 7
